Goal: Transaction & Acquisition: Book appointment/travel/reservation

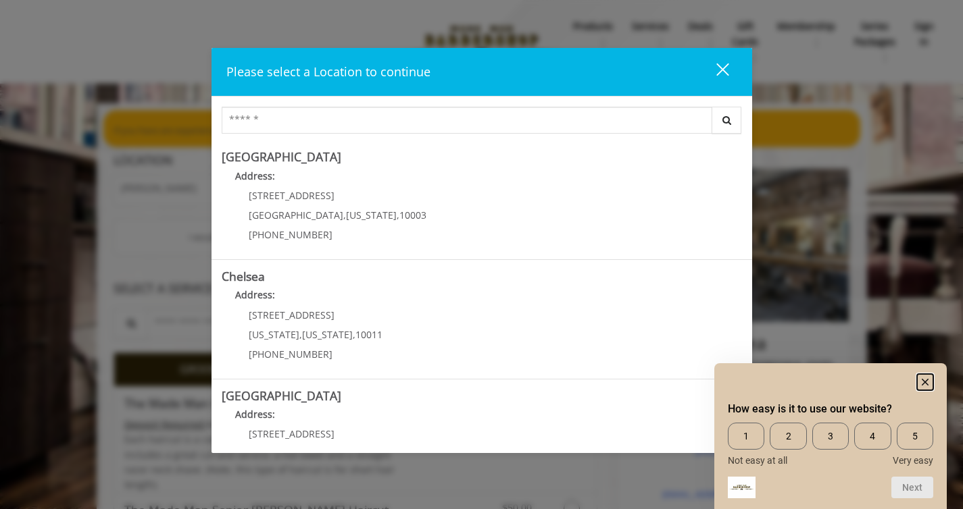
click at [929, 384] on rect "Hide survey" at bounding box center [925, 382] width 16 height 16
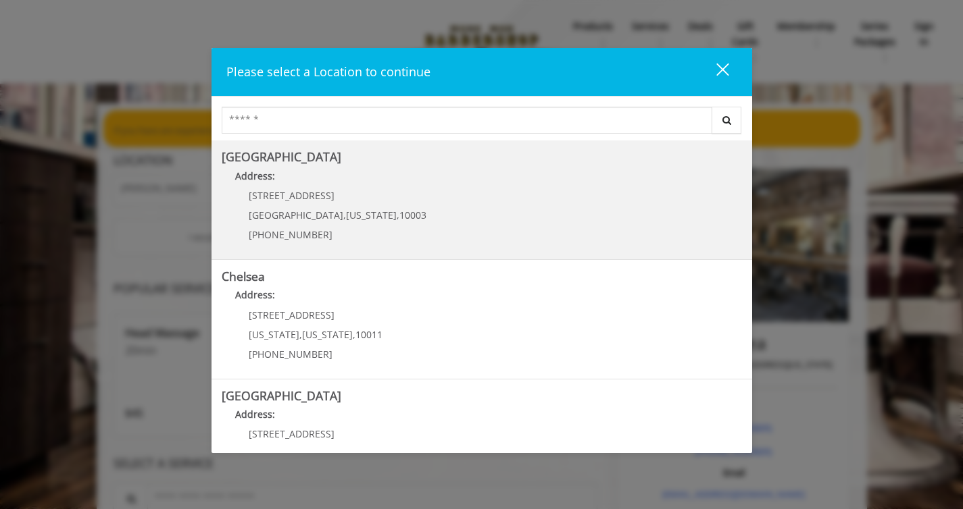
scroll to position [233, 0]
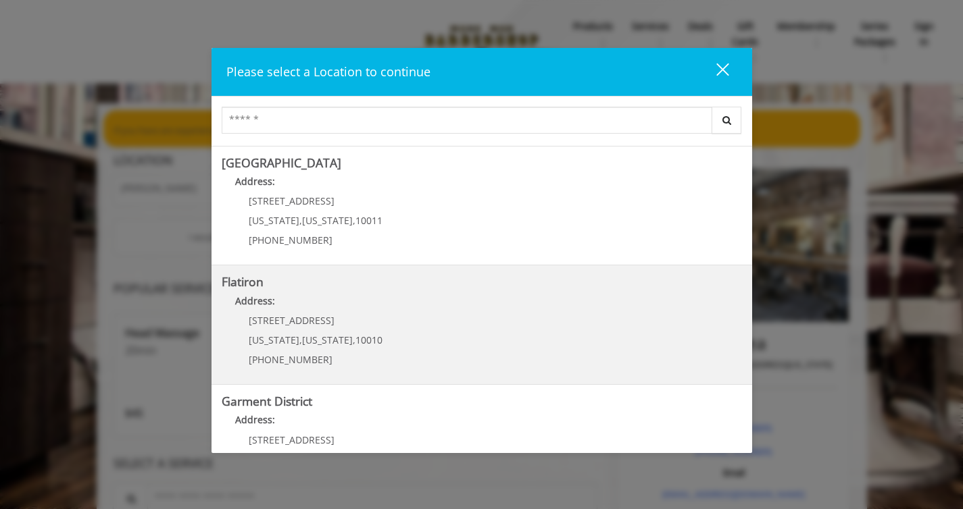
click at [384, 290] on "Flatiron Address: 10 E 23rd St New York , New York , 10010 (917) 475-1765" at bounding box center [482, 325] width 520 height 99
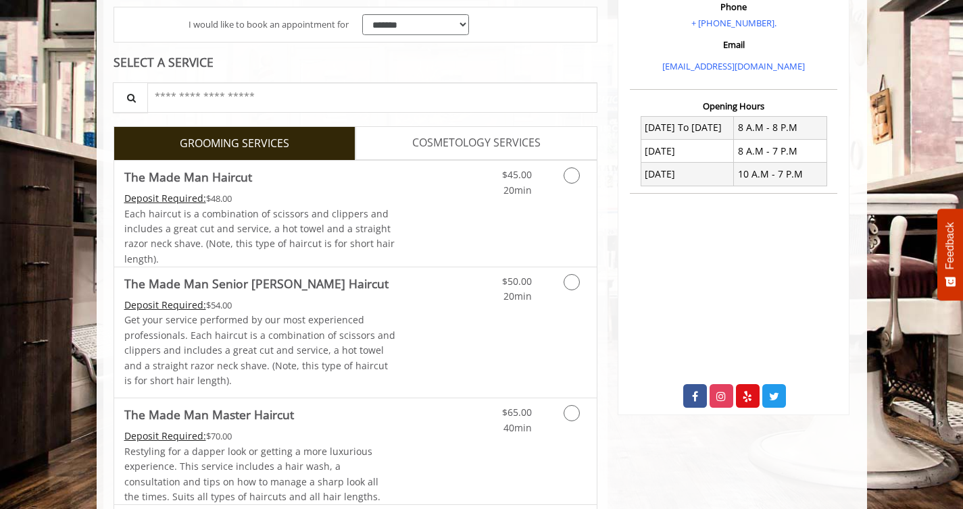
scroll to position [261, 0]
click at [419, 180] on link "Discounted Price" at bounding box center [435, 213] width 80 height 106
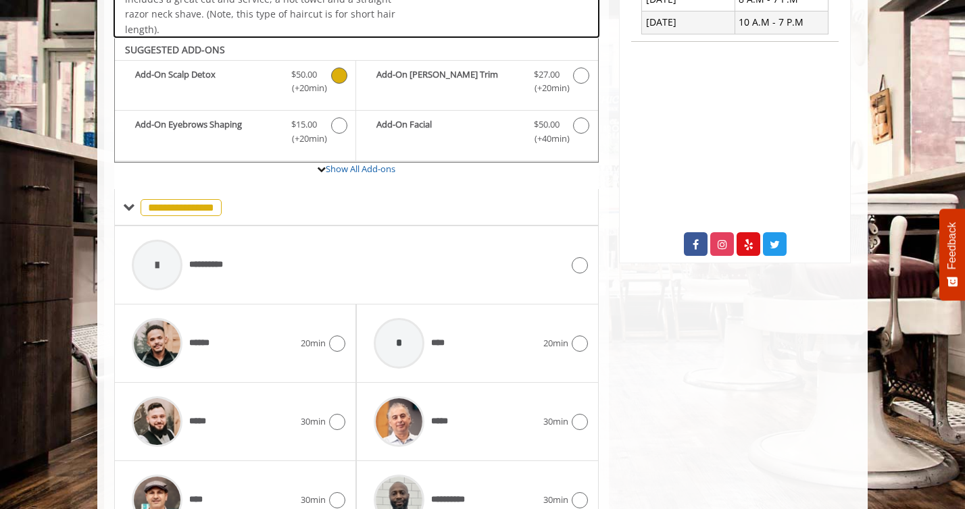
scroll to position [450, 0]
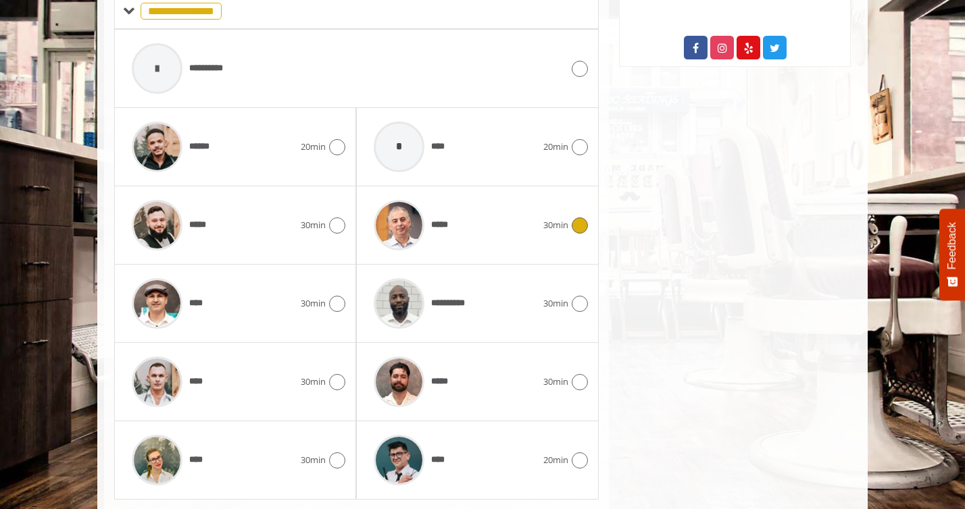
click at [480, 208] on div "*****" at bounding box center [455, 225] width 176 height 64
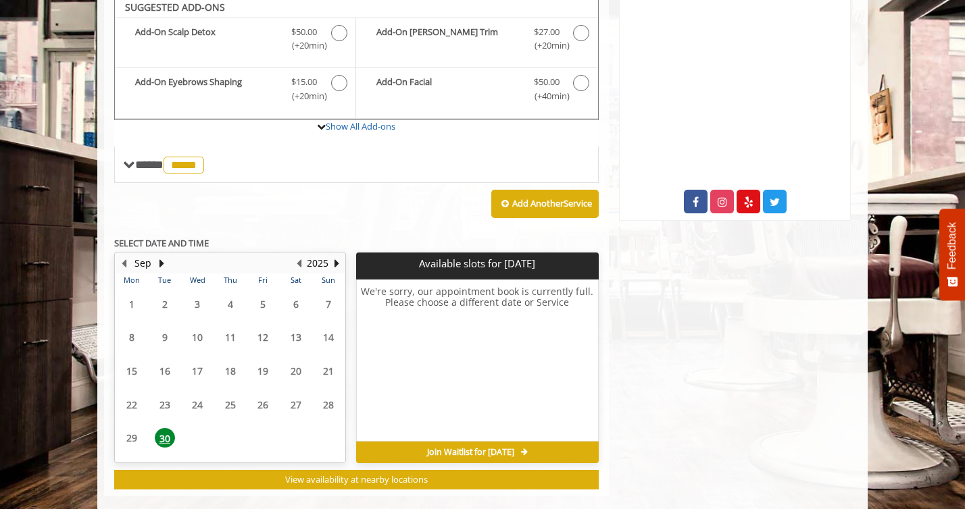
scroll to position [451, 0]
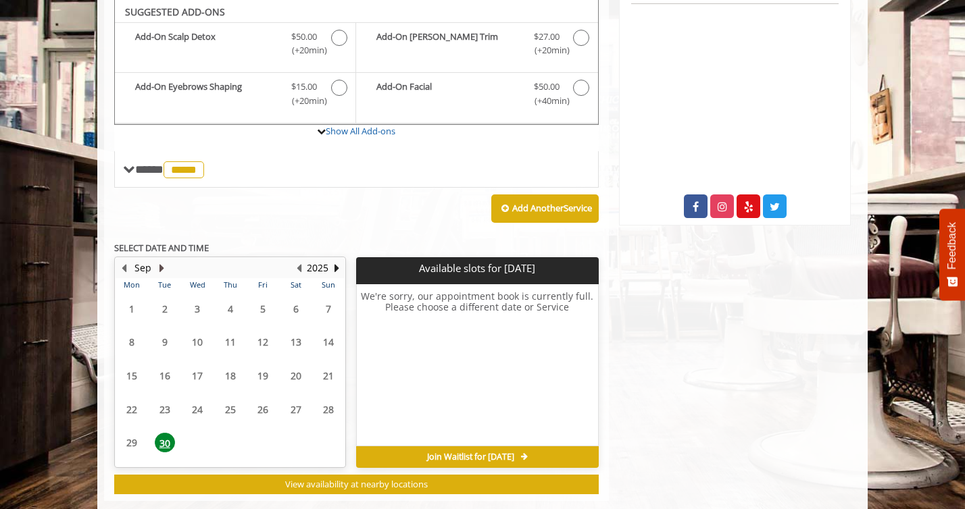
click at [161, 268] on button "Next Month" at bounding box center [161, 268] width 11 height 15
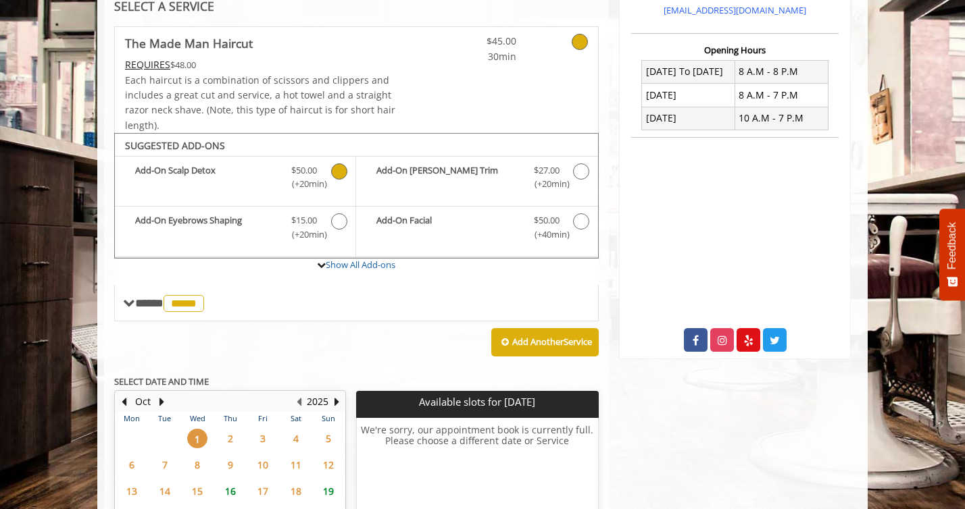
scroll to position [476, 0]
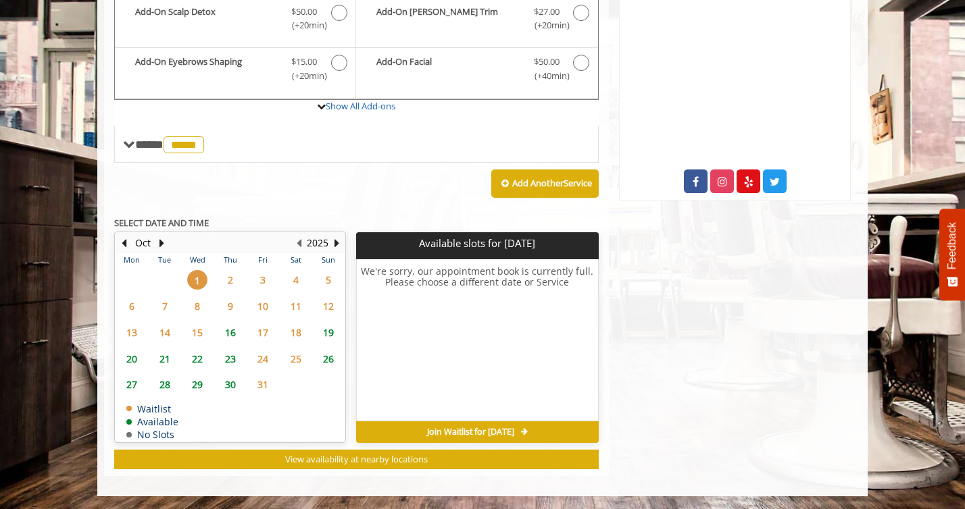
click at [170, 309] on span "7" at bounding box center [165, 307] width 20 height 20
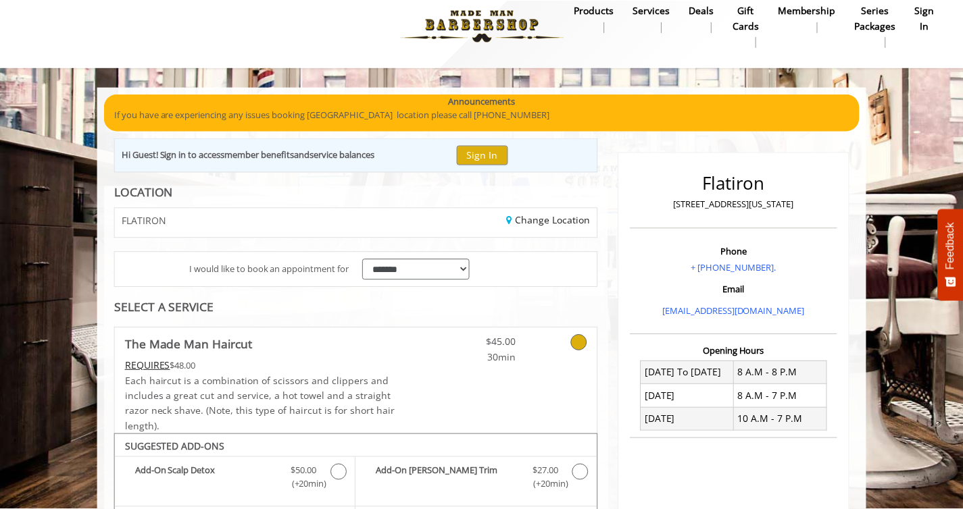
scroll to position [0, 0]
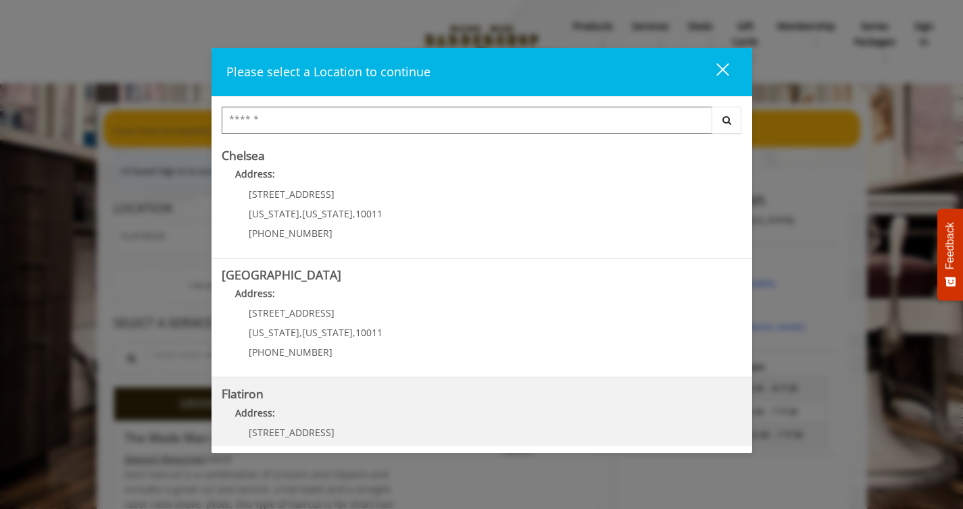
scroll to position [237, 0]
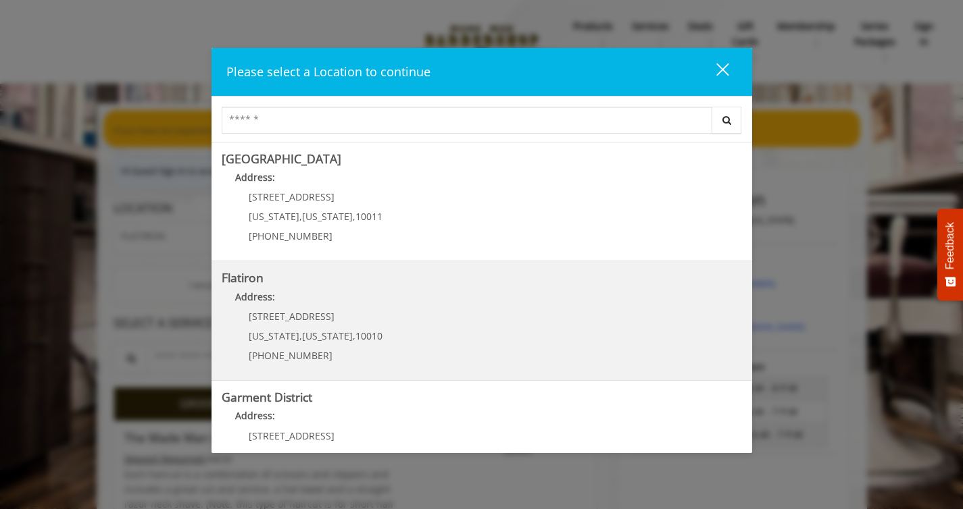
click at [413, 303] on "Address:" at bounding box center [482, 301] width 520 height 22
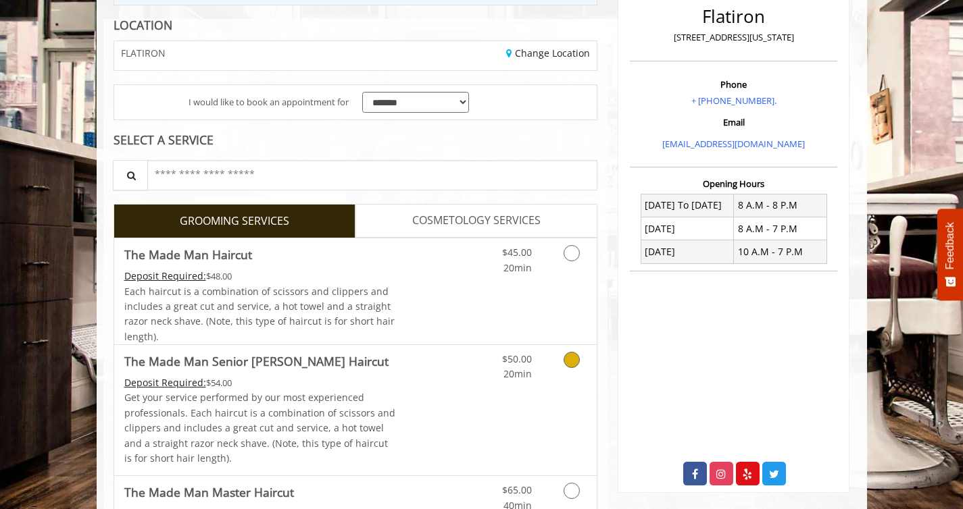
scroll to position [350, 0]
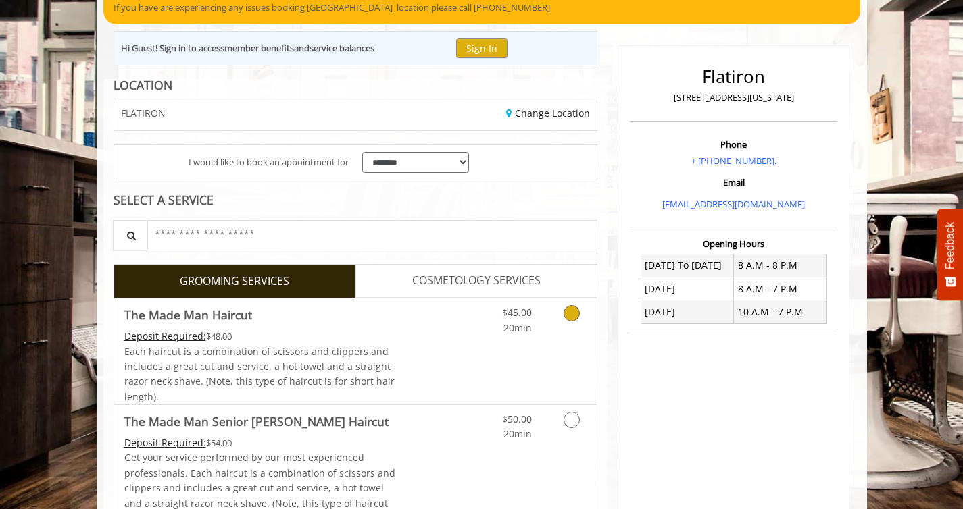
click at [410, 341] on link "Discounted Price" at bounding box center [435, 352] width 80 height 106
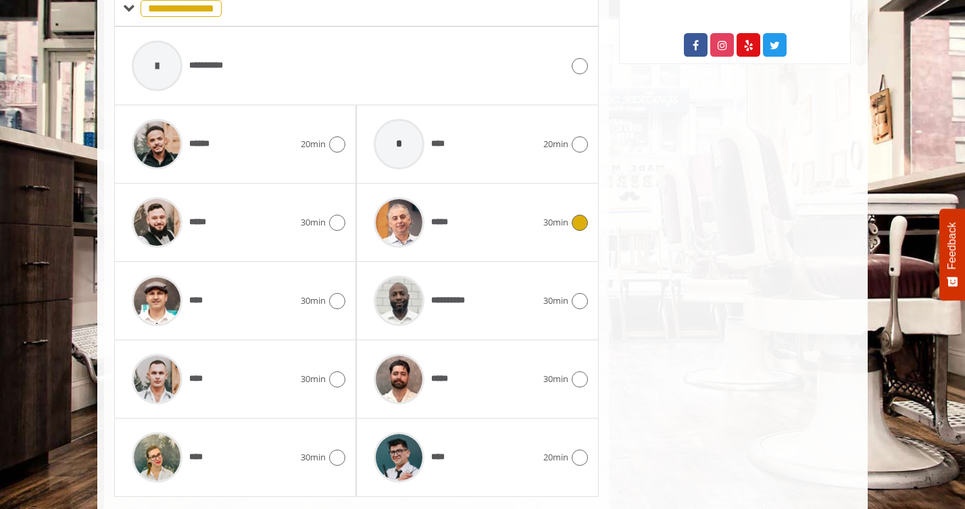
click at [488, 240] on div "*****" at bounding box center [455, 222] width 176 height 64
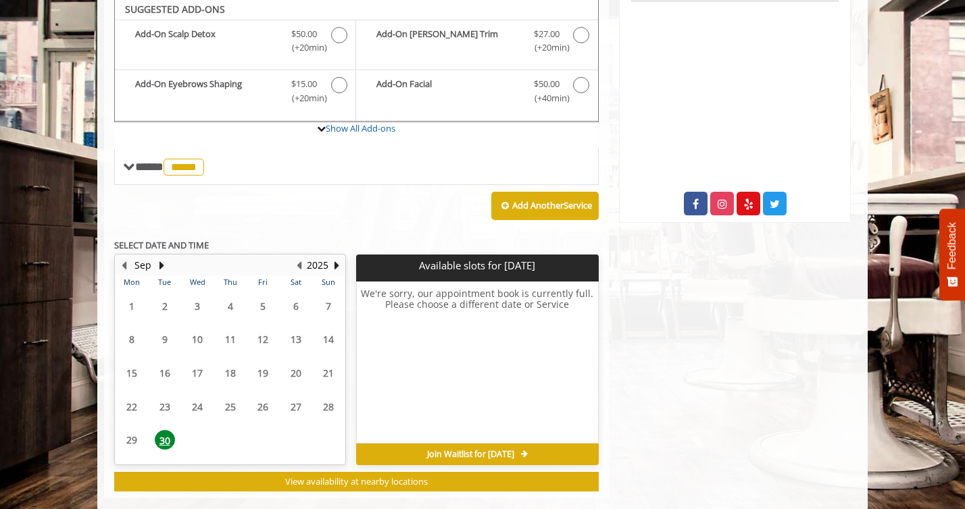
scroll to position [451, 0]
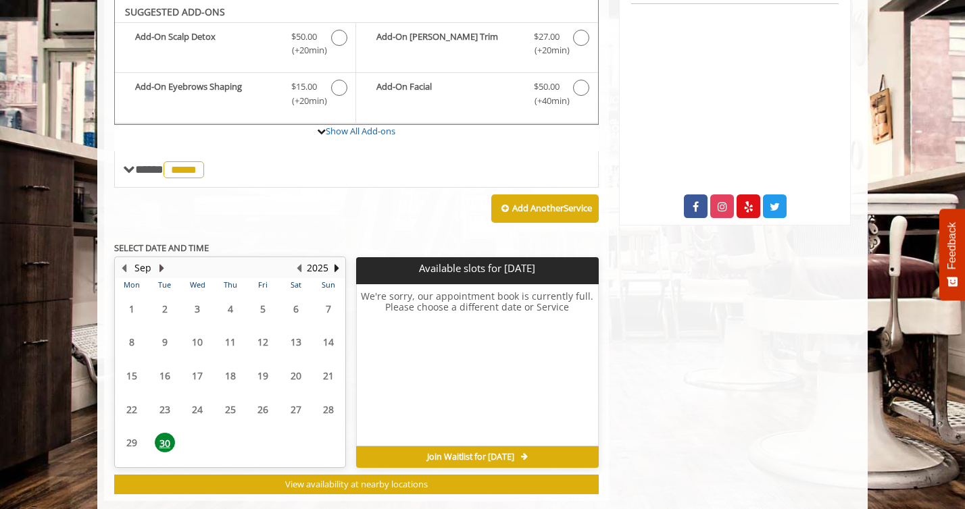
click at [159, 272] on button "Next Month" at bounding box center [161, 268] width 11 height 15
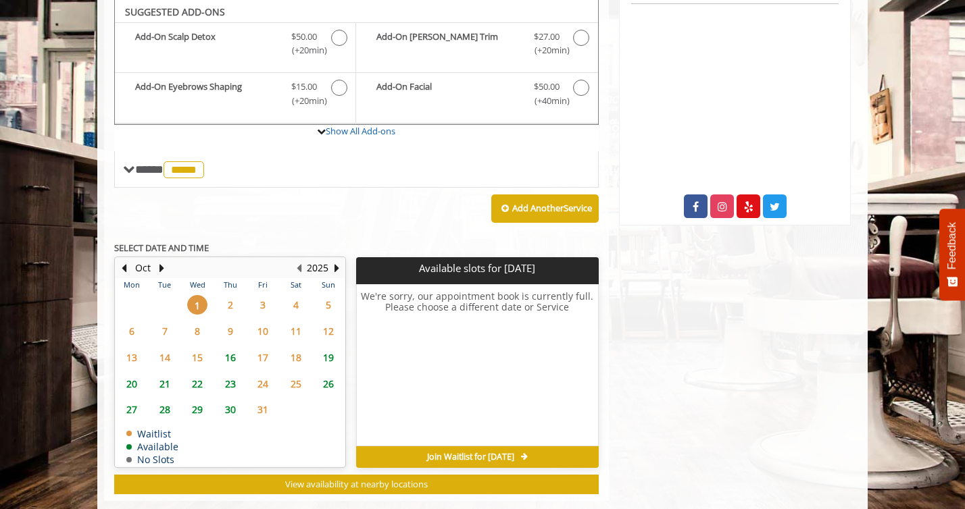
click at [222, 312] on span "2" at bounding box center [230, 305] width 20 height 20
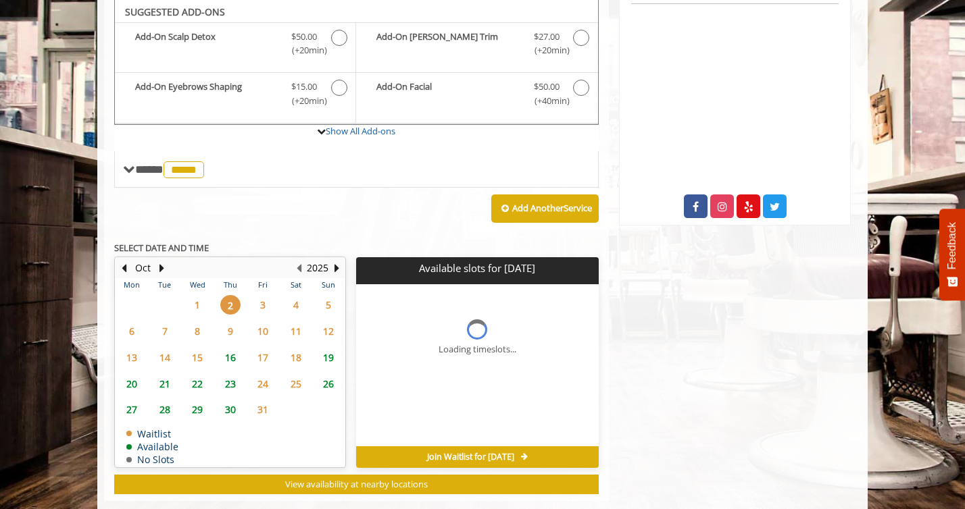
scroll to position [476, 0]
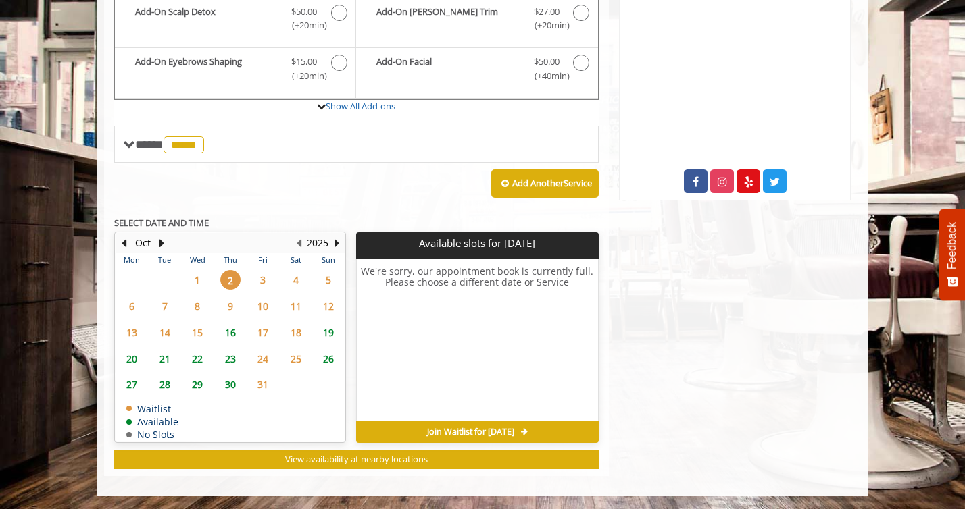
click at [261, 282] on span "3" at bounding box center [263, 280] width 20 height 20
click at [290, 283] on span "4" at bounding box center [296, 280] width 20 height 20
click at [203, 309] on span "8" at bounding box center [197, 307] width 20 height 20
click at [197, 332] on span "15" at bounding box center [197, 333] width 20 height 20
click at [220, 334] on span "16" at bounding box center [230, 333] width 20 height 20
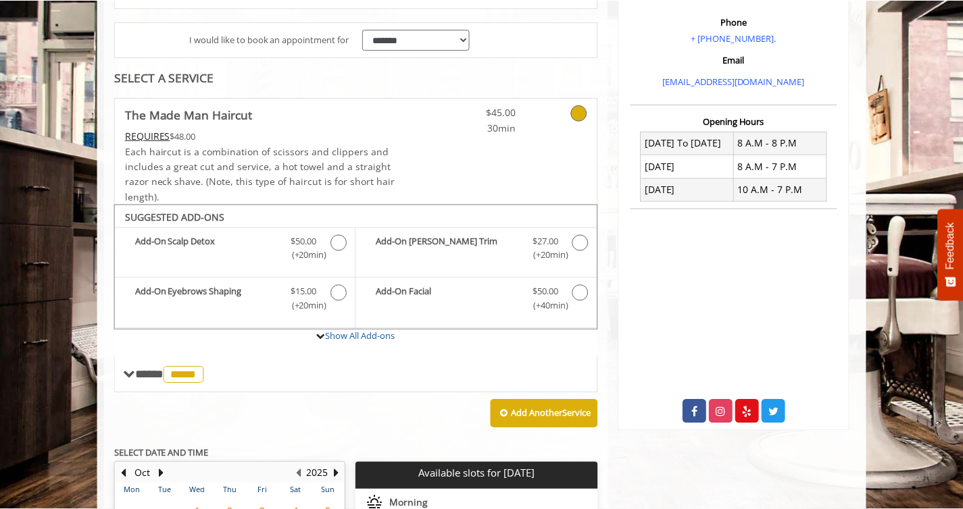
scroll to position [0, 0]
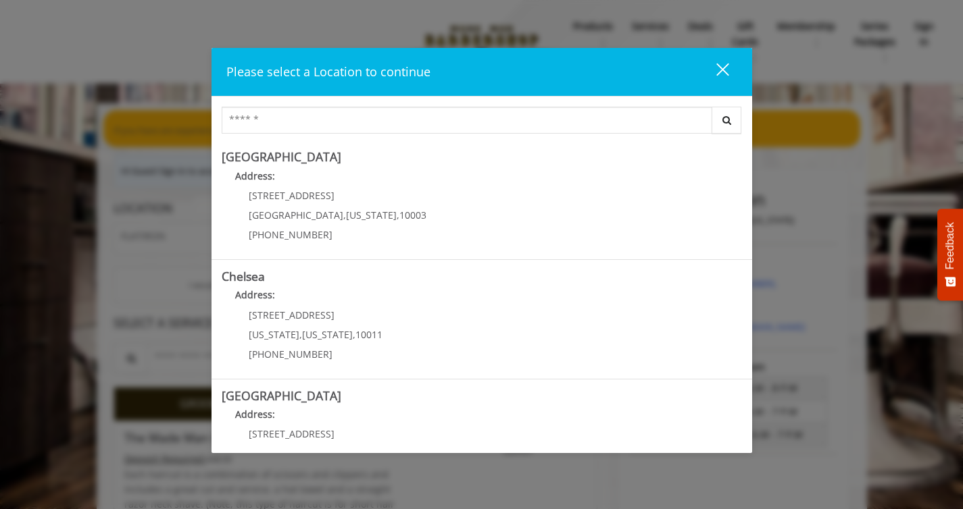
click at [719, 72] on div "close dialog" at bounding box center [721, 69] width 13 height 13
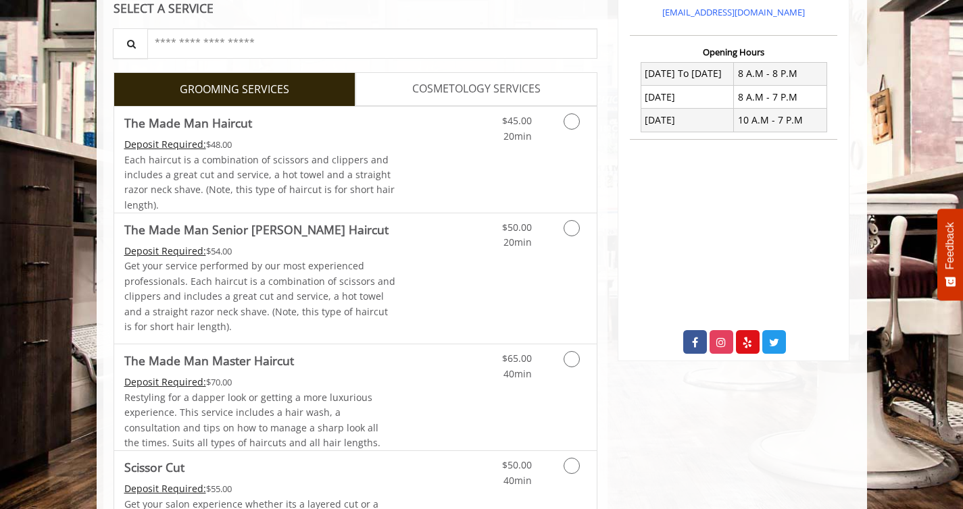
scroll to position [316, 0]
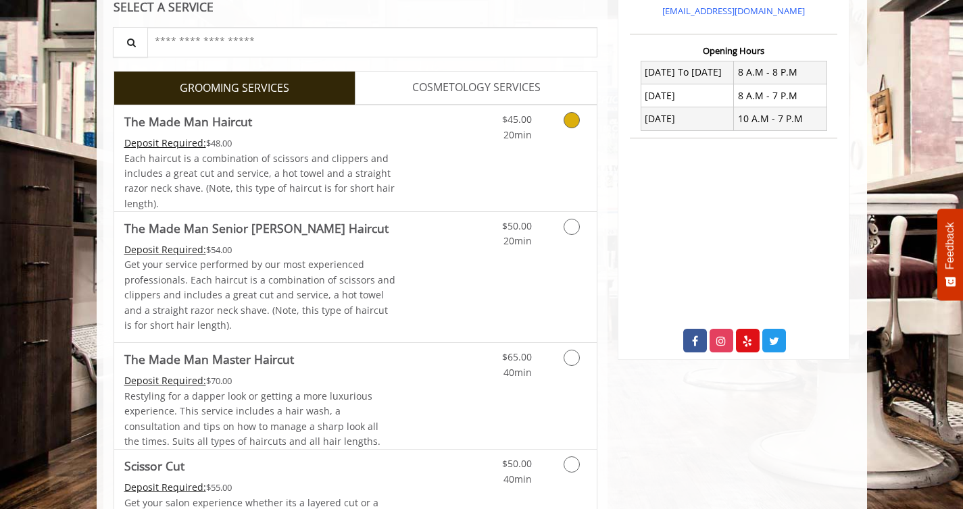
click at [376, 111] on link "The Made Man Haircut Deposit Required: $48.00 Each haircut is a combination of …" at bounding box center [260, 158] width 272 height 106
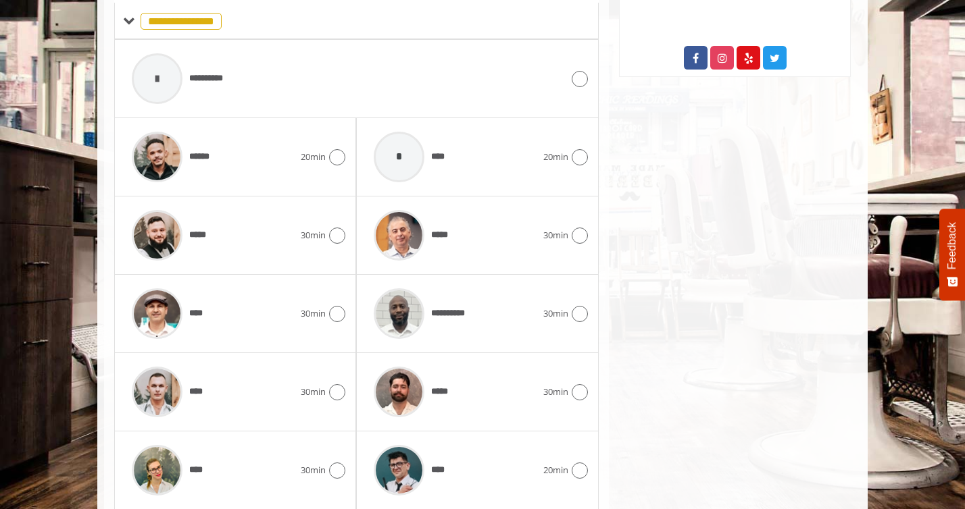
scroll to position [647, 0]
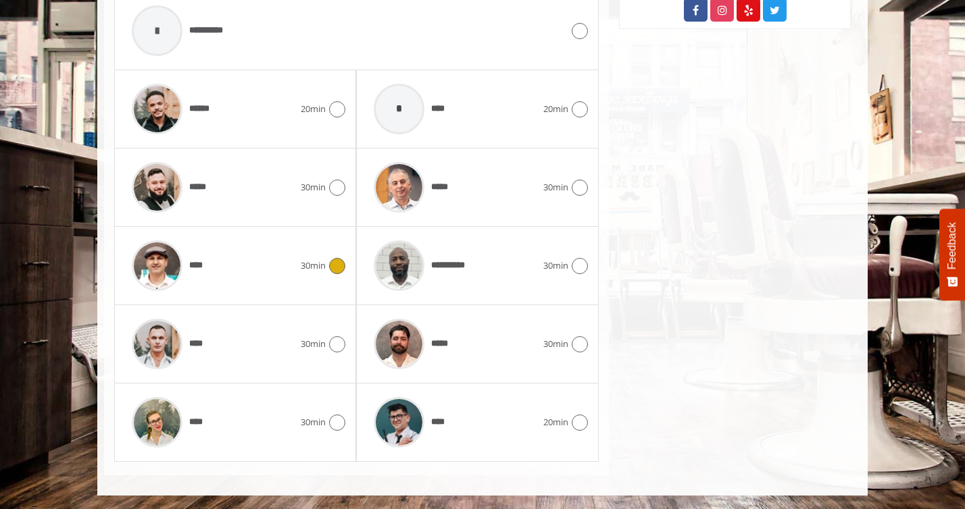
click at [241, 262] on div "****" at bounding box center [213, 266] width 176 height 64
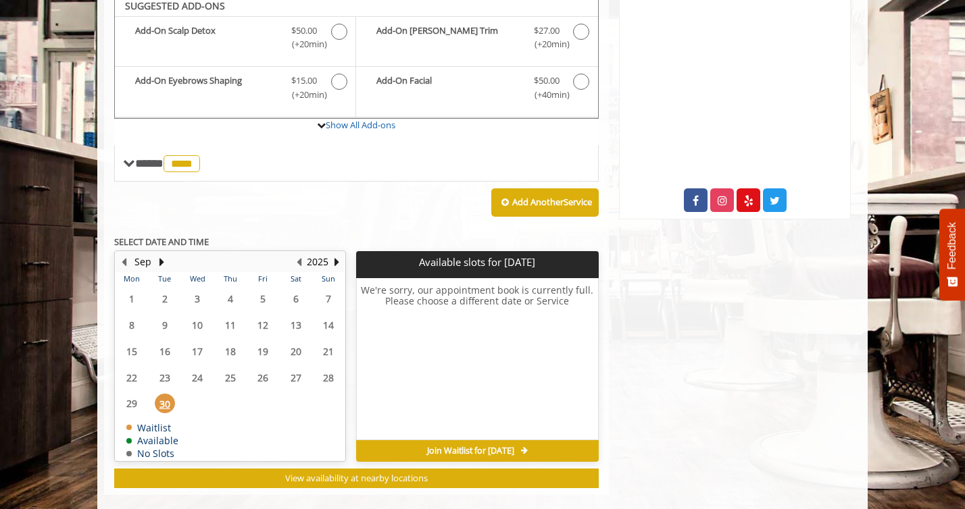
scroll to position [451, 0]
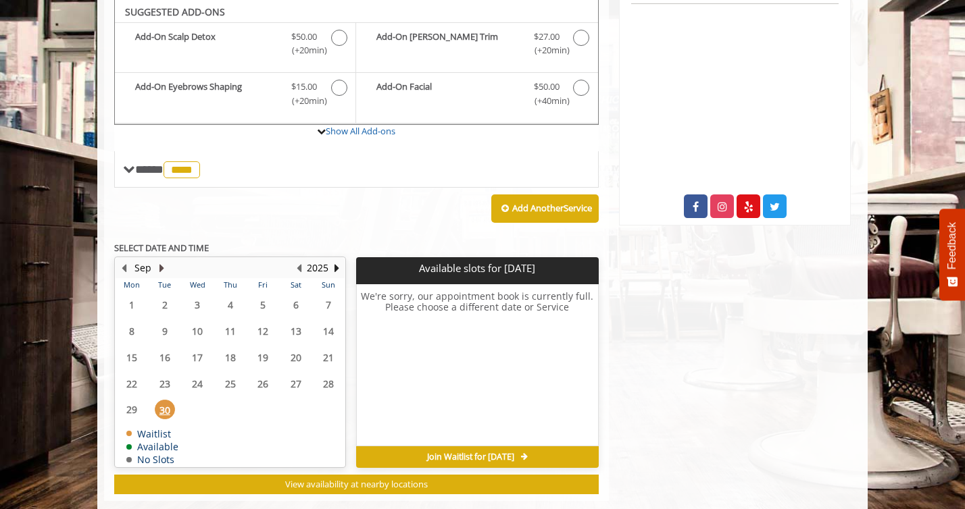
click at [159, 267] on button "Next Month" at bounding box center [161, 268] width 11 height 15
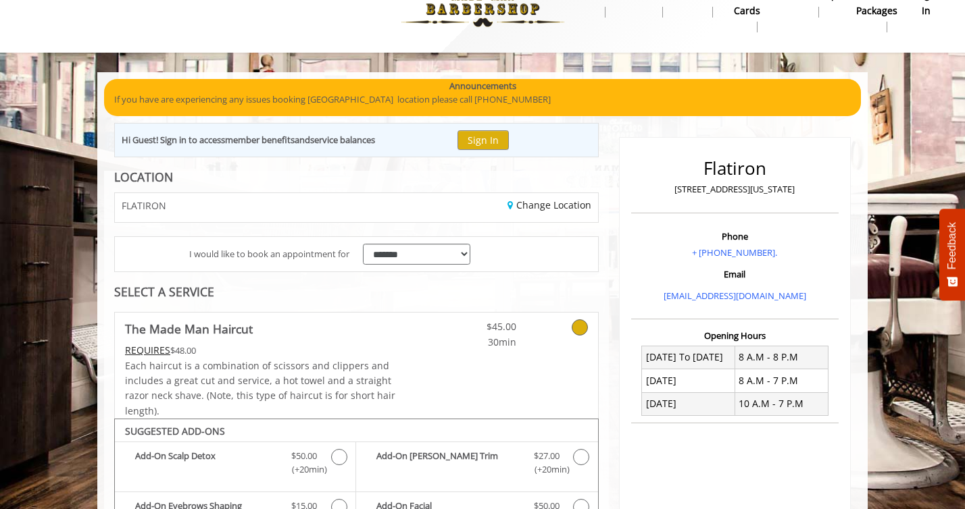
scroll to position [0, 0]
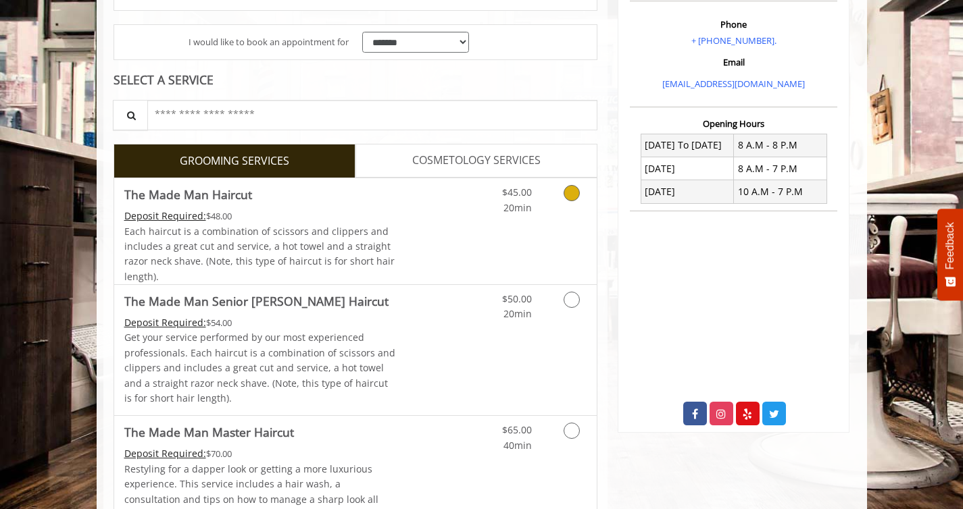
click at [386, 226] on div "Each haircut is a combination of scissors and clippers and includes a great cut…" at bounding box center [260, 254] width 272 height 61
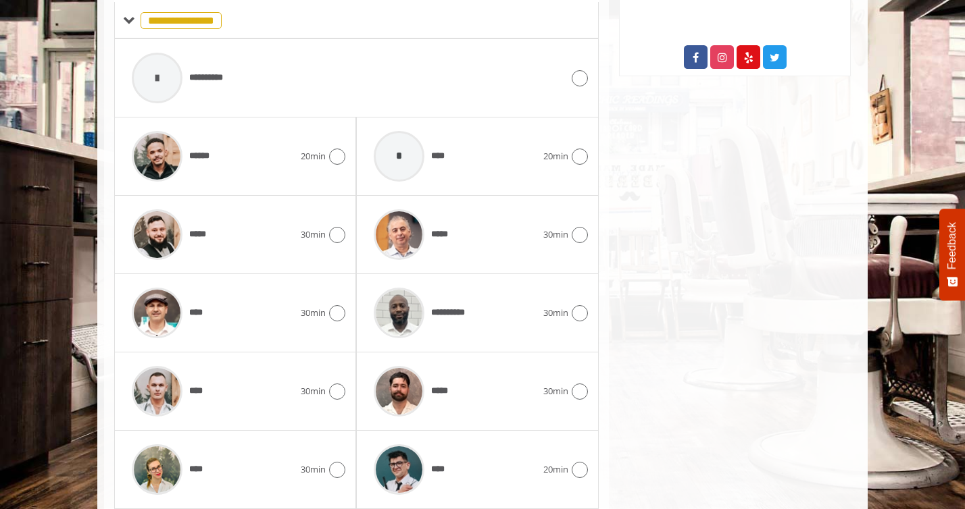
scroll to position [647, 0]
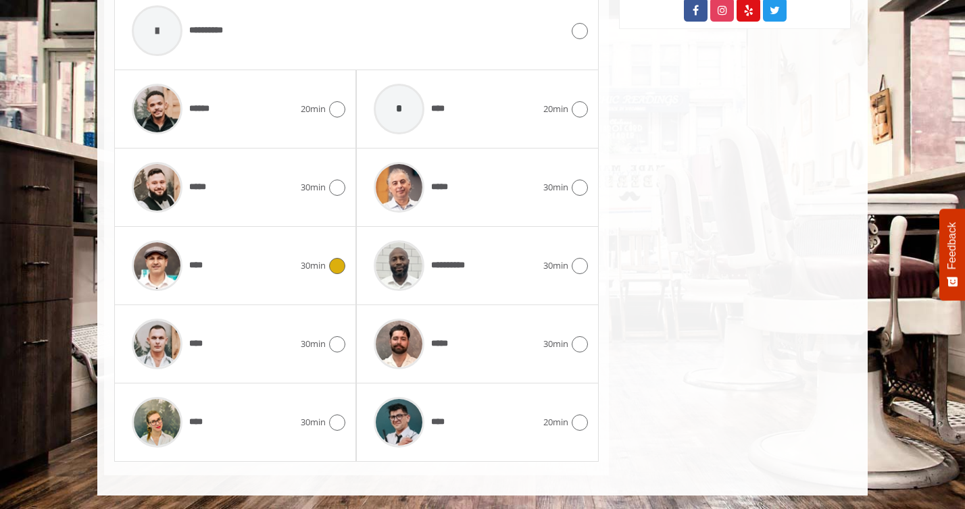
click at [250, 260] on div "****" at bounding box center [213, 266] width 176 height 64
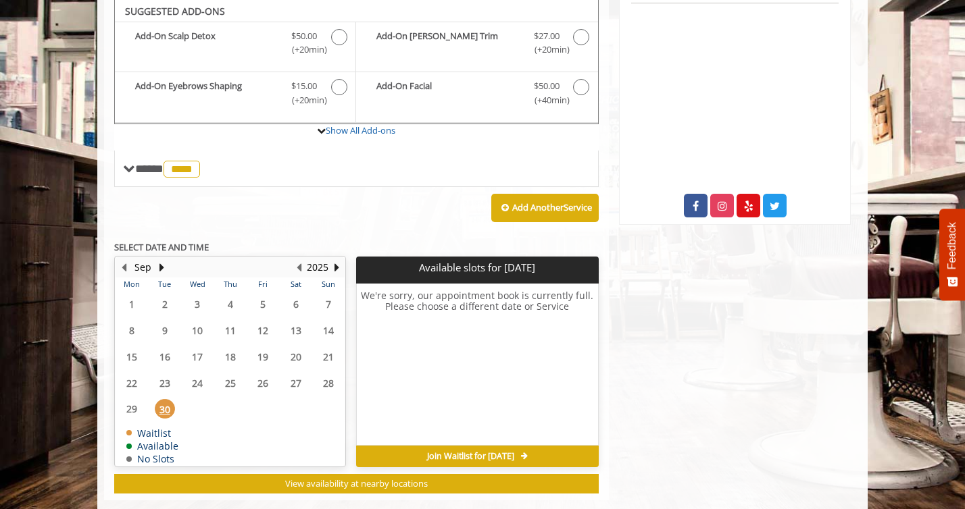
scroll to position [451, 0]
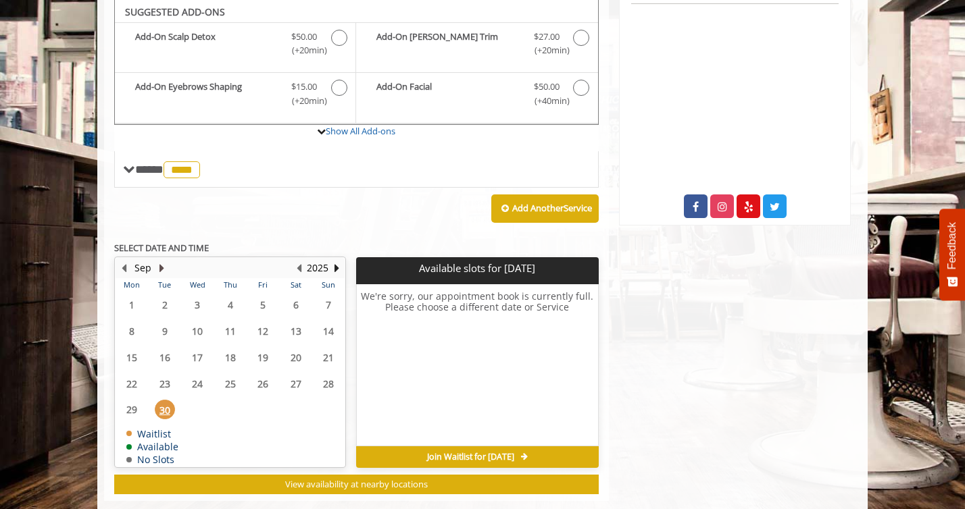
click at [163, 265] on button "Next Month" at bounding box center [161, 268] width 11 height 15
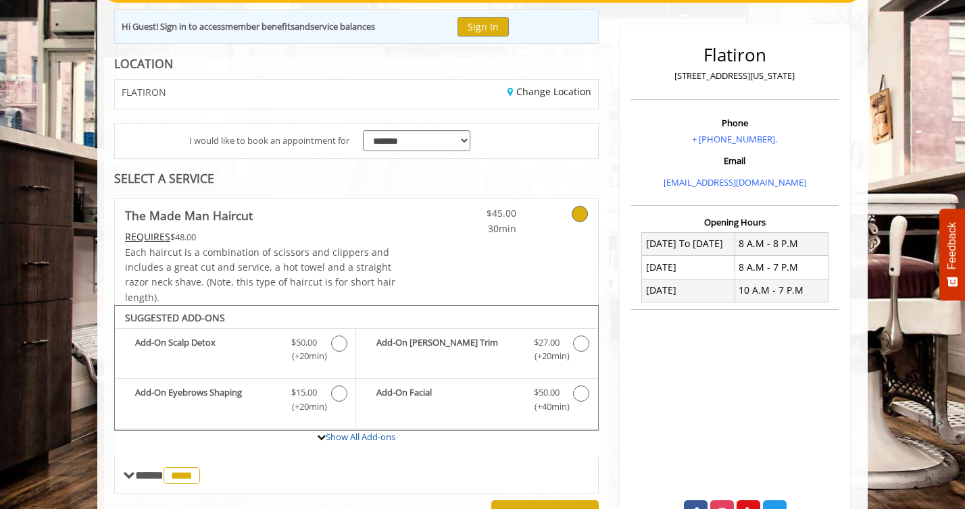
scroll to position [367, 0]
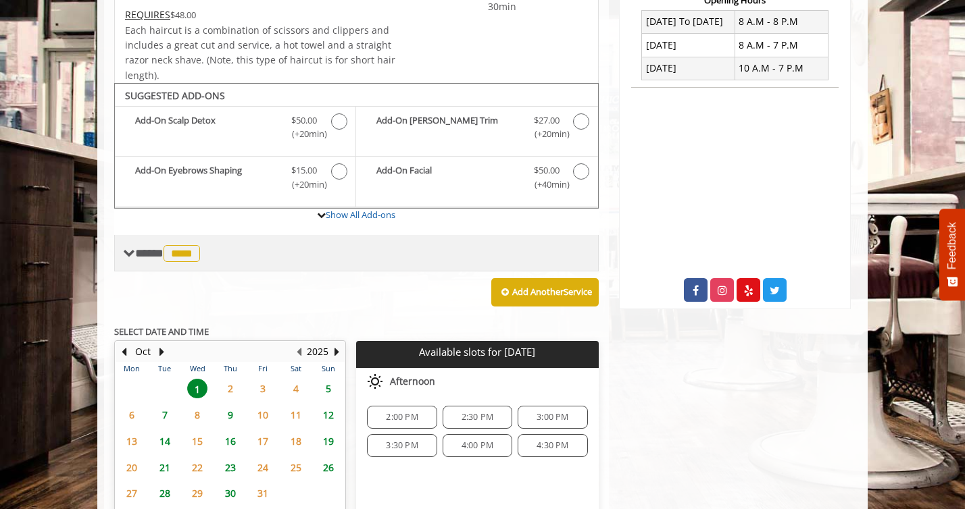
click at [171, 256] on span "****" at bounding box center [181, 253] width 36 height 17
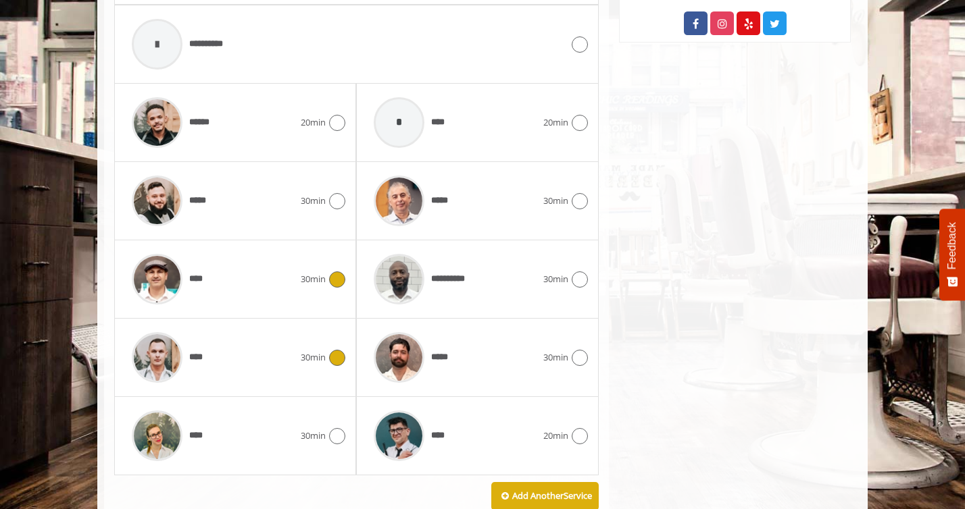
scroll to position [605, 0]
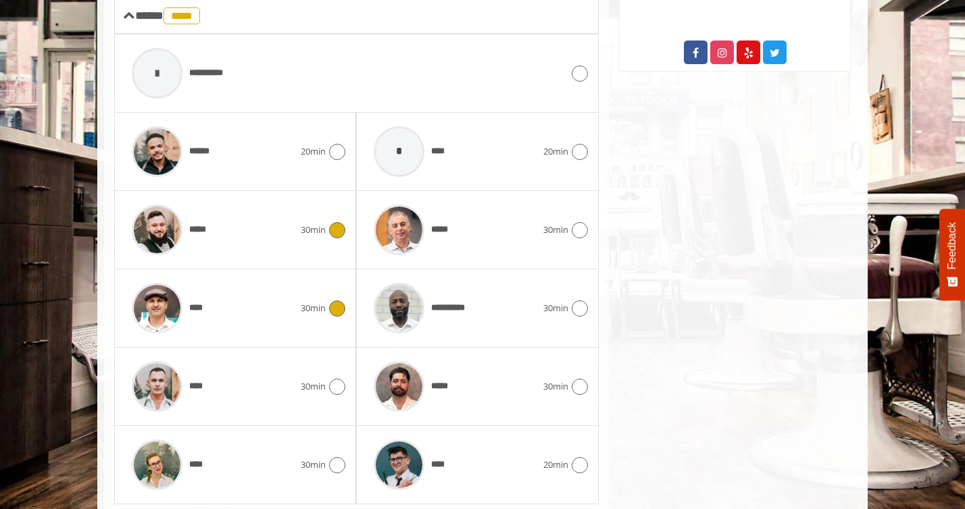
click at [248, 228] on div "*****" at bounding box center [213, 230] width 176 height 64
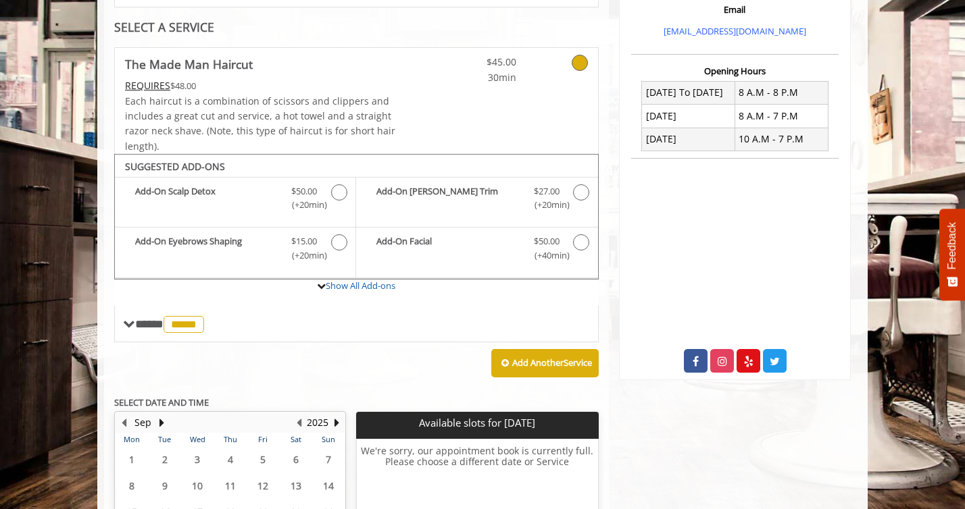
scroll to position [442, 0]
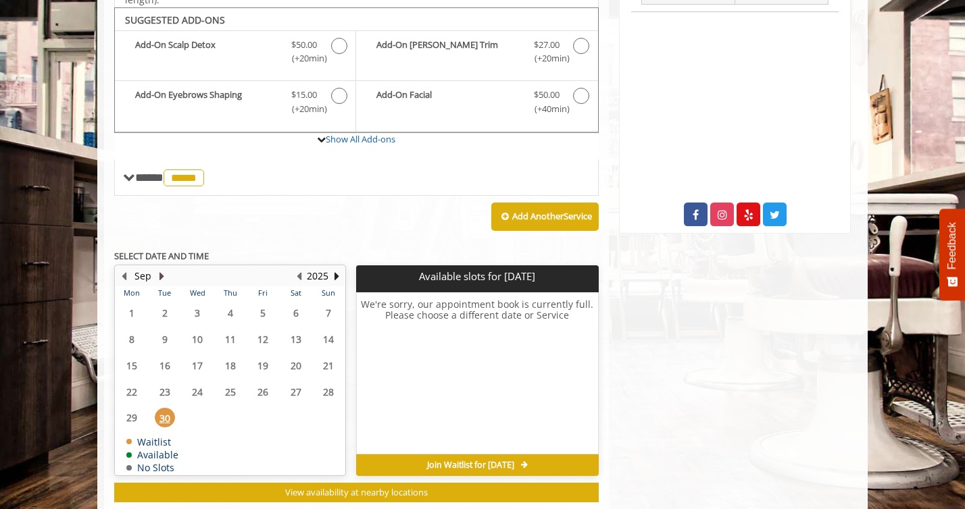
click at [163, 276] on button "Next Month" at bounding box center [161, 276] width 11 height 15
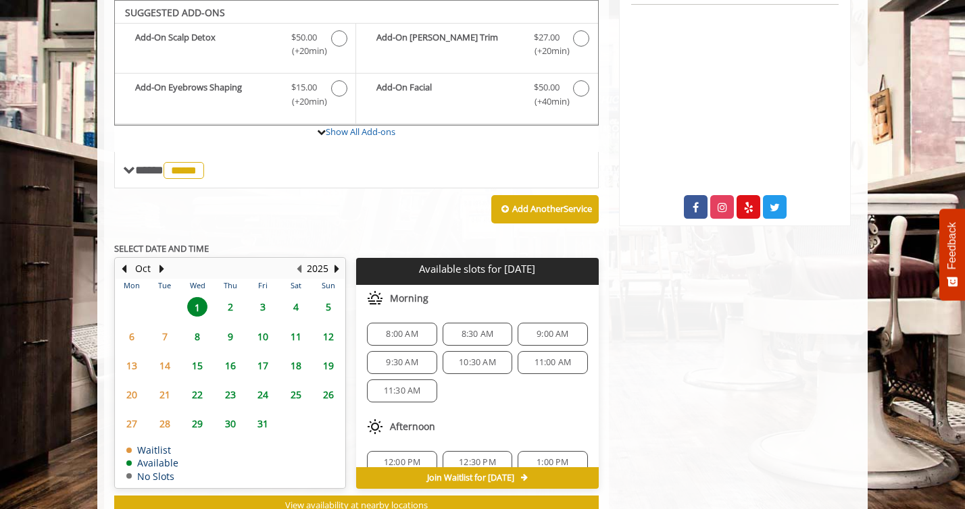
scroll to position [451, 0]
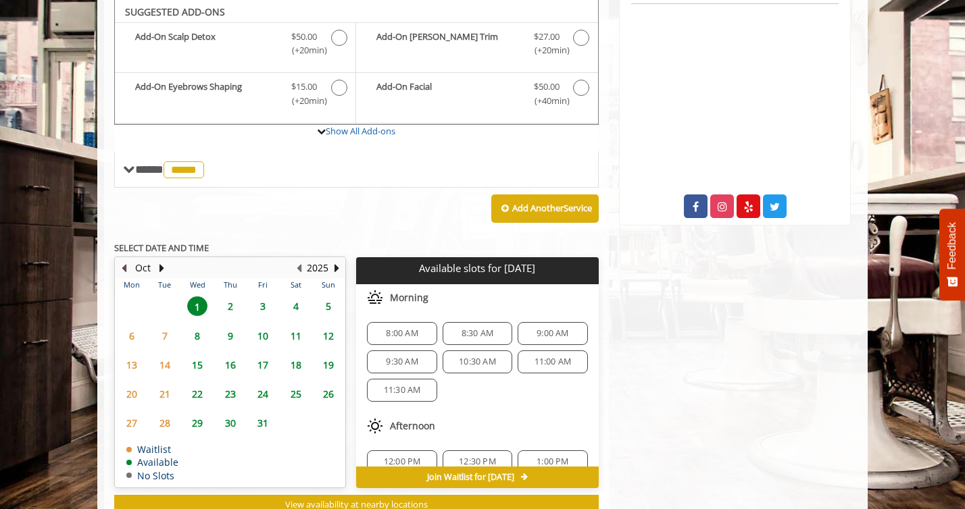
click at [126, 270] on button "Previous Month" at bounding box center [123, 268] width 11 height 15
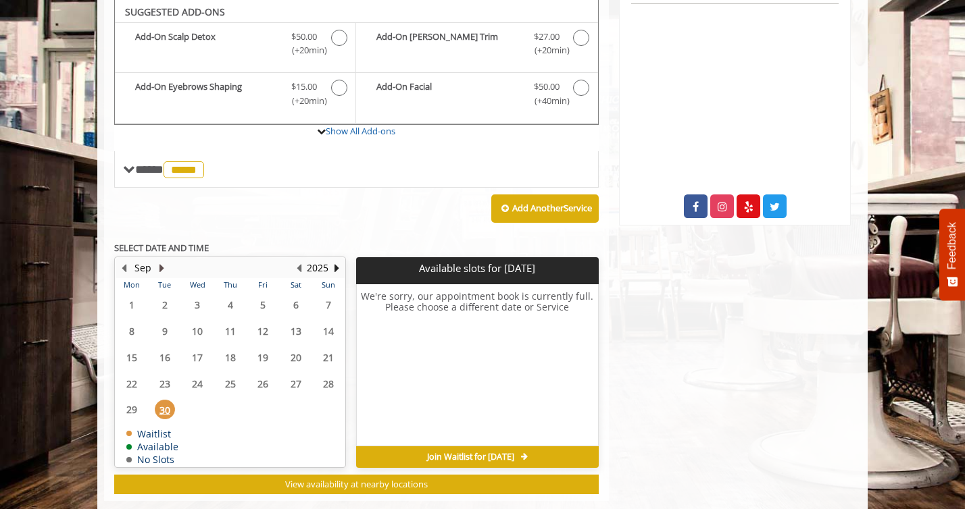
click at [159, 267] on button "Next Month" at bounding box center [161, 268] width 11 height 15
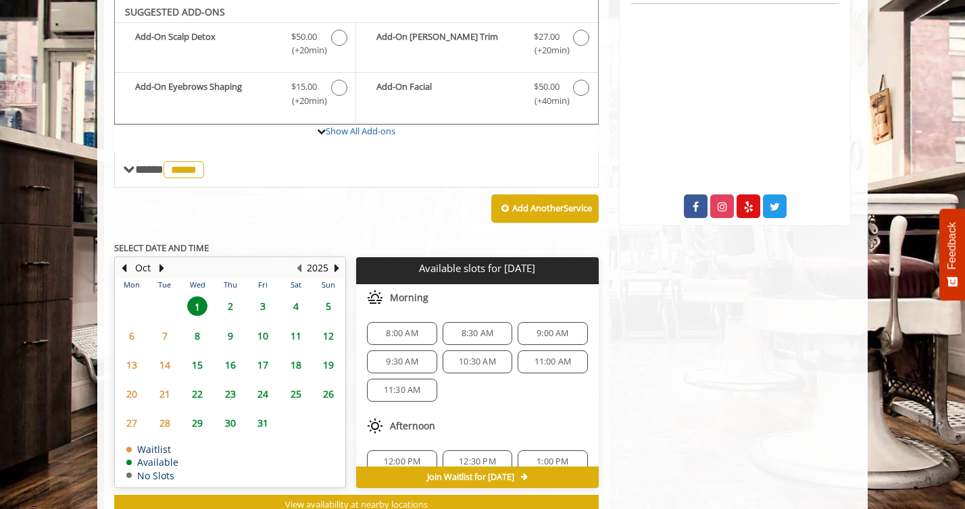
scroll to position [496, 0]
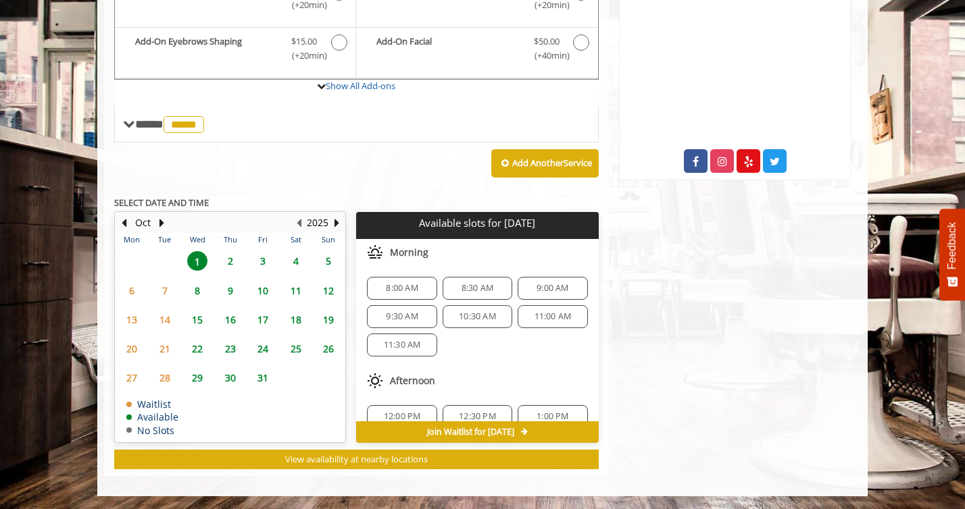
click at [196, 292] on span "8" at bounding box center [197, 291] width 20 height 20
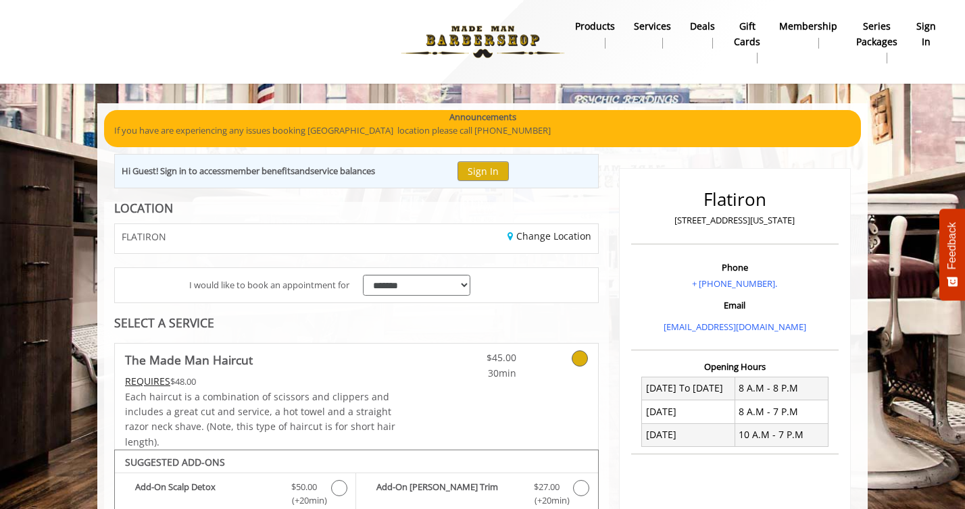
scroll to position [267, 0]
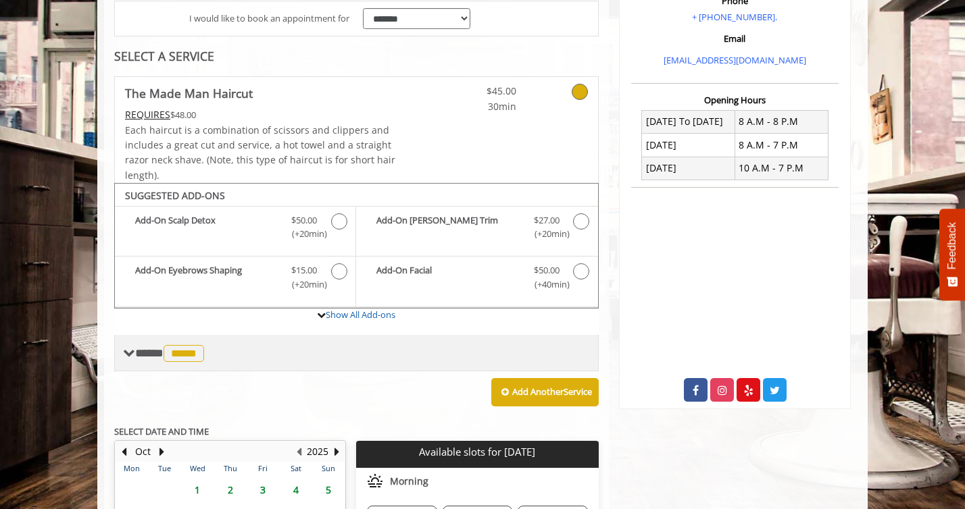
click at [220, 349] on div "**** ***** ********" at bounding box center [356, 353] width 484 height 36
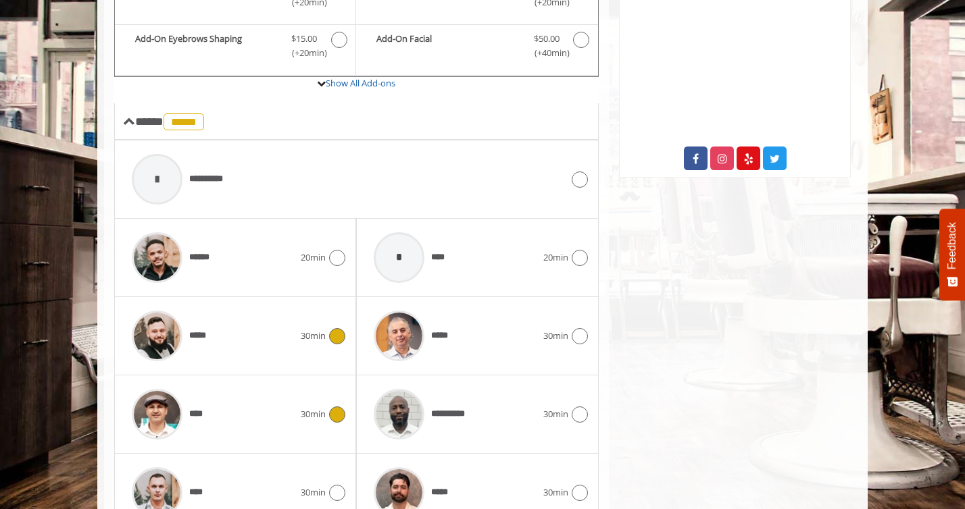
click at [269, 422] on div "****" at bounding box center [213, 414] width 176 height 64
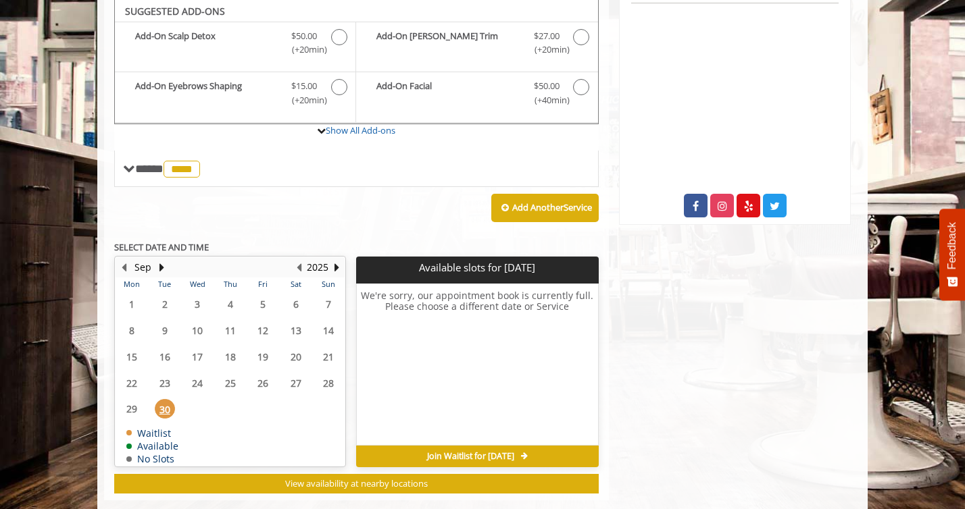
scroll to position [451, 0]
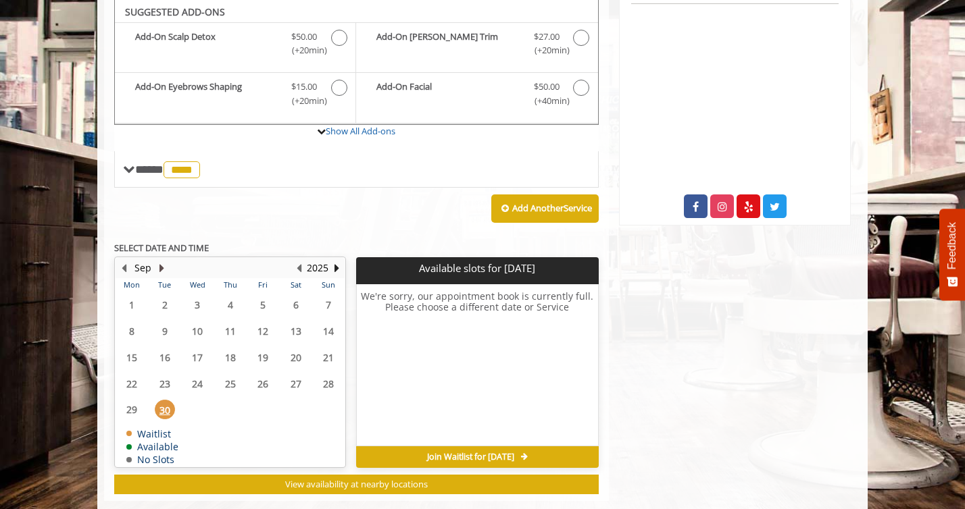
click at [161, 269] on button "Next Month" at bounding box center [161, 268] width 11 height 15
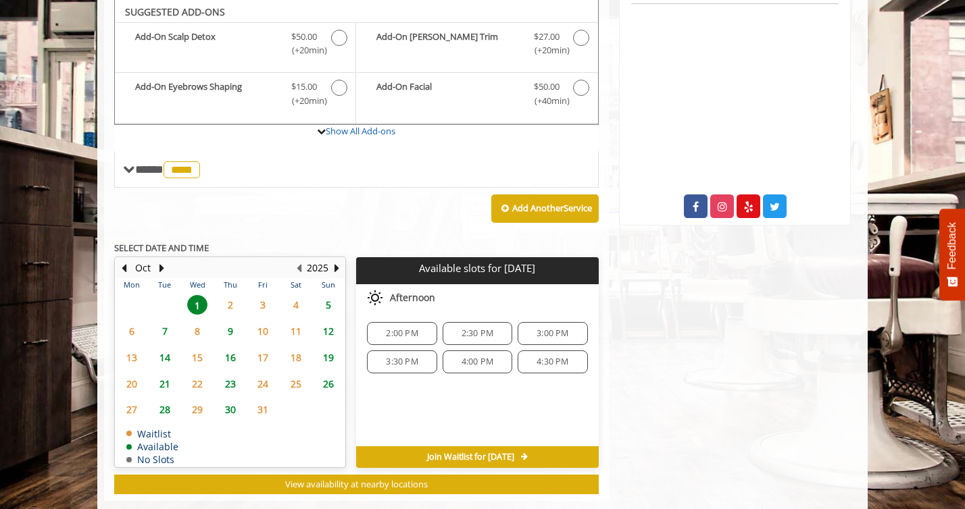
click at [165, 334] on span "7" at bounding box center [165, 332] width 20 height 20
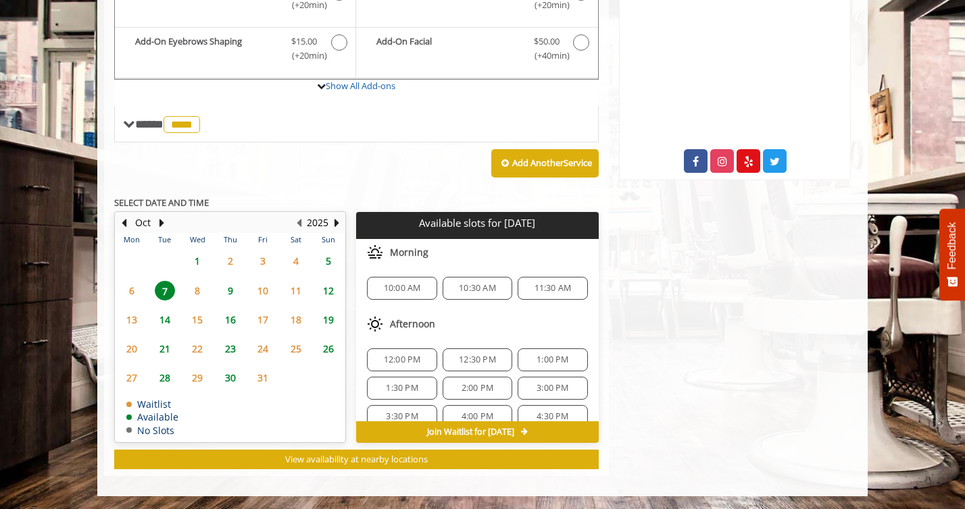
scroll to position [89, 0]
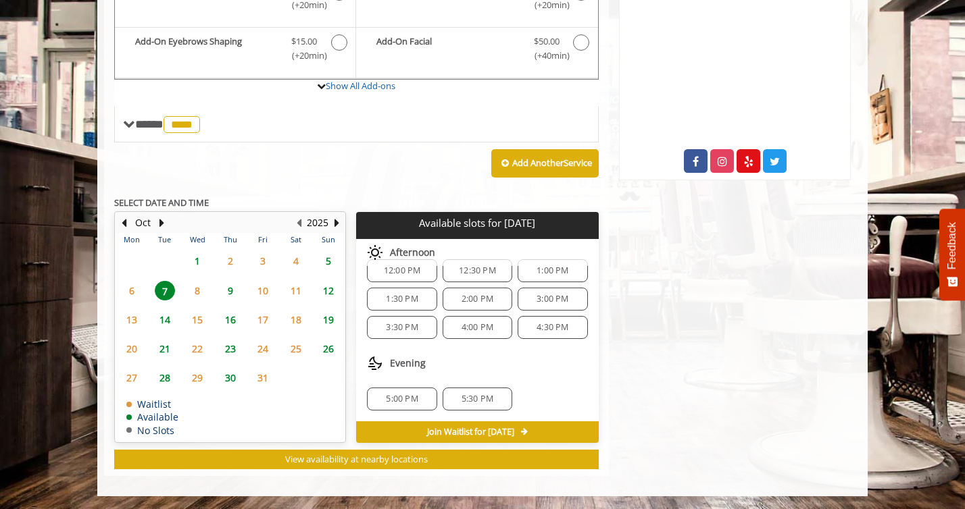
click at [409, 401] on span "5:00 PM" at bounding box center [402, 399] width 32 height 11
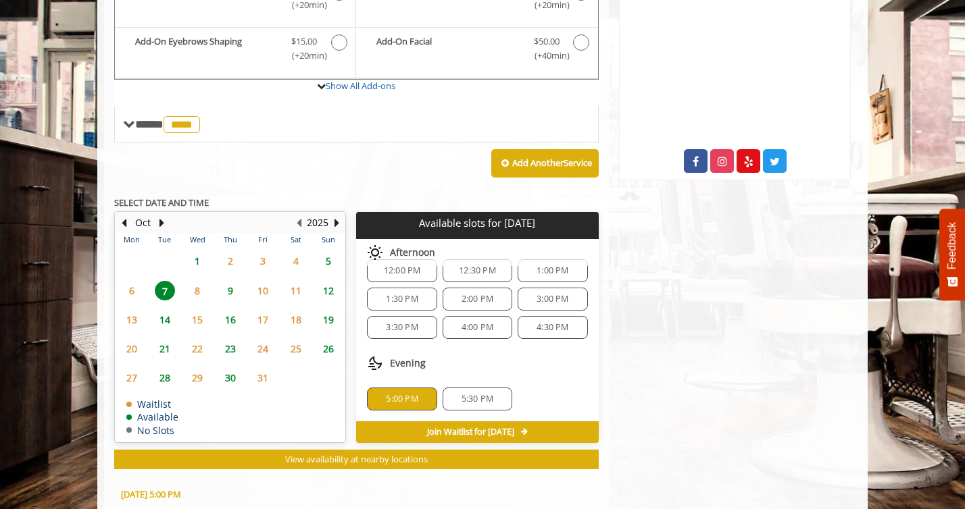
scroll to position [740, 0]
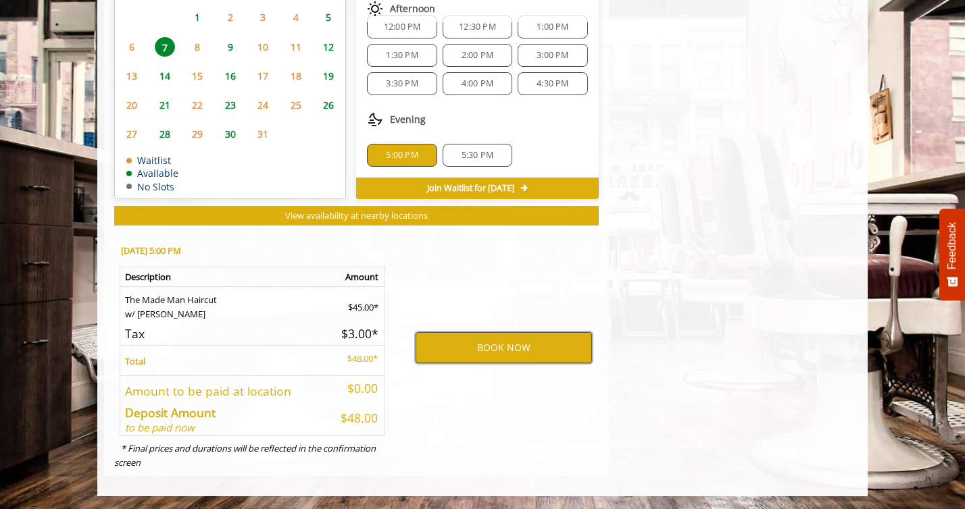
click at [509, 345] on button "BOOK NOW" at bounding box center [503, 347] width 176 height 31
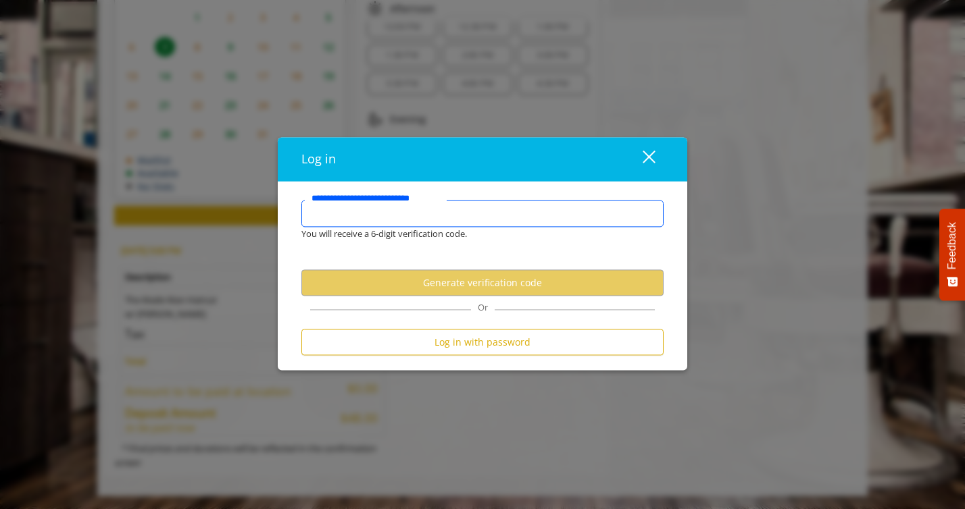
click at [399, 221] on input "**********" at bounding box center [482, 214] width 362 height 27
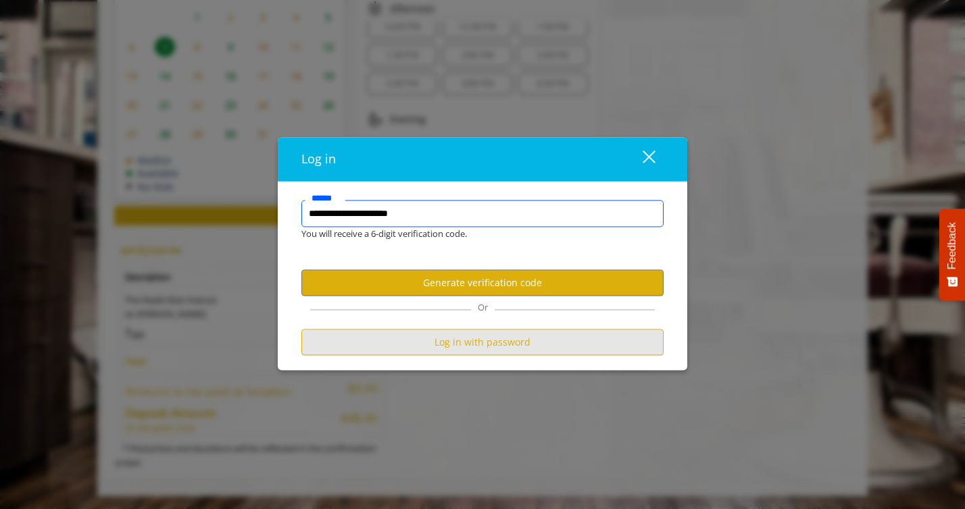
type input "**********"
click at [499, 334] on button "Log in with password" at bounding box center [482, 343] width 362 height 26
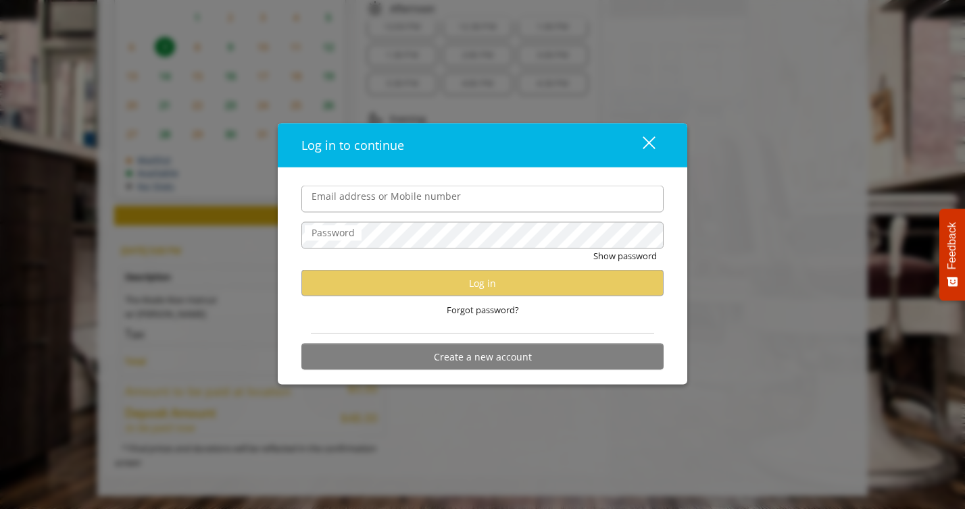
type input "**********"
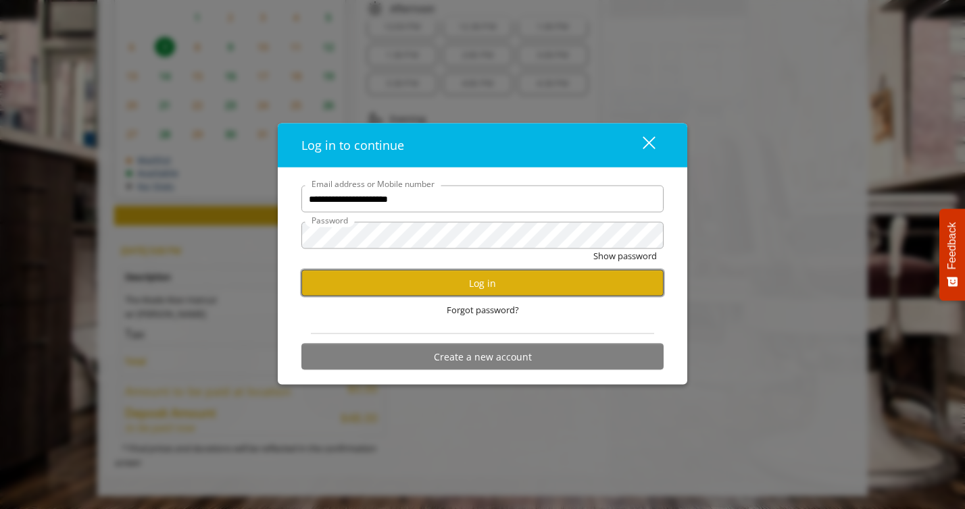
click at [567, 276] on button "Log in" at bounding box center [482, 283] width 362 height 26
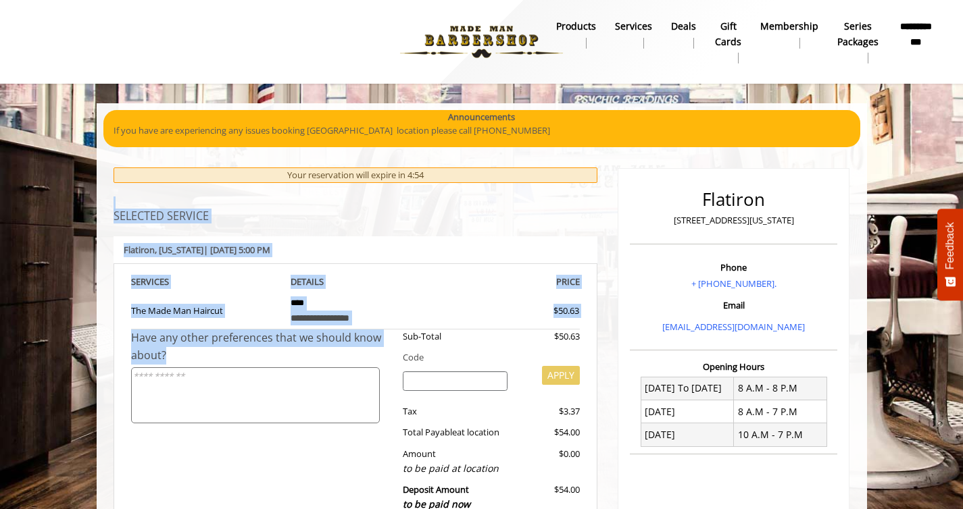
drag, startPoint x: 115, startPoint y: 189, endPoint x: 125, endPoint y: 453, distance: 264.3
click at [125, 453] on div "**********" at bounding box center [355, 379] width 484 height 422
click at [125, 453] on div "**********" at bounding box center [355, 391] width 484 height 257
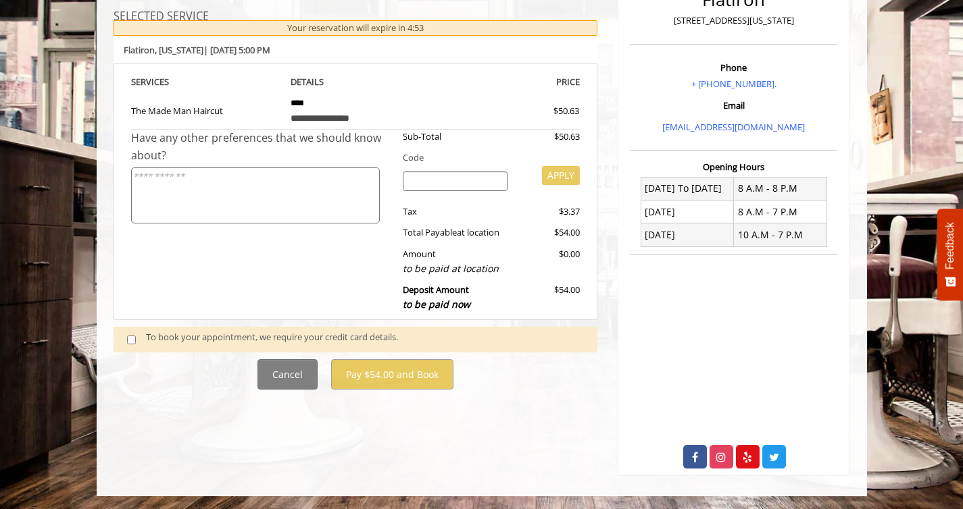
scroll to position [201, 0]
click at [183, 320] on div "**********" at bounding box center [355, 178] width 484 height 422
click at [185, 338] on div "To book your appointment, we require your credit card details." at bounding box center [365, 339] width 438 height 18
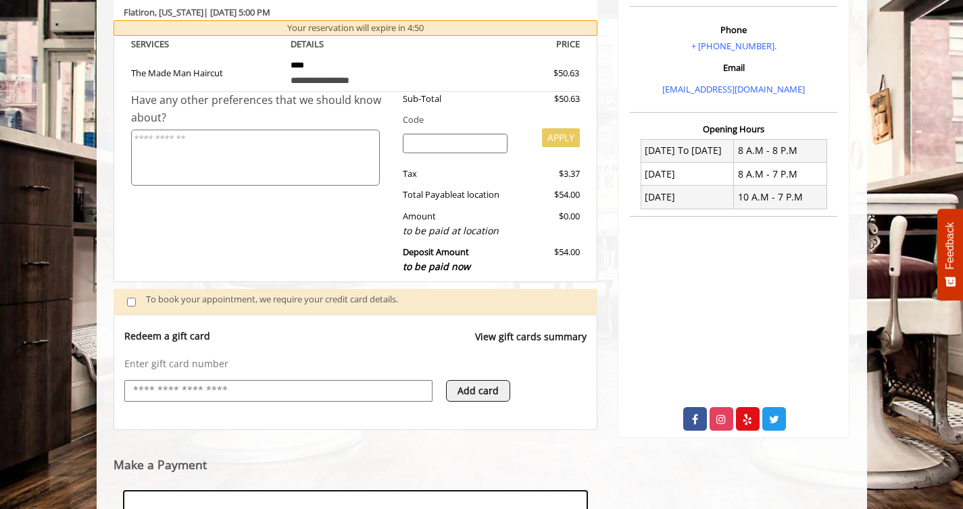
scroll to position [444, 0]
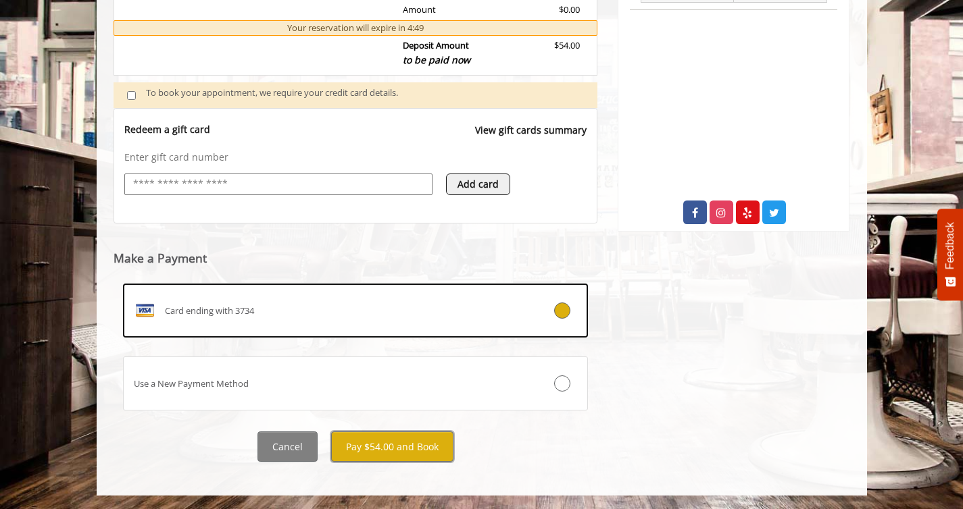
click at [419, 432] on div "Cancel Pay $54.00 and Book" at bounding box center [355, 447] width 505 height 30
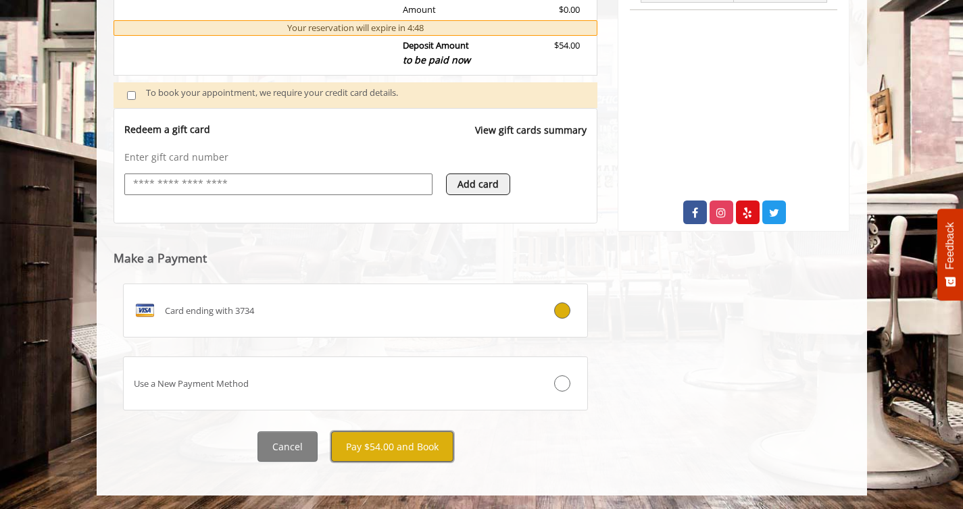
click at [417, 453] on button "Pay $54.00 and Book" at bounding box center [392, 447] width 122 height 30
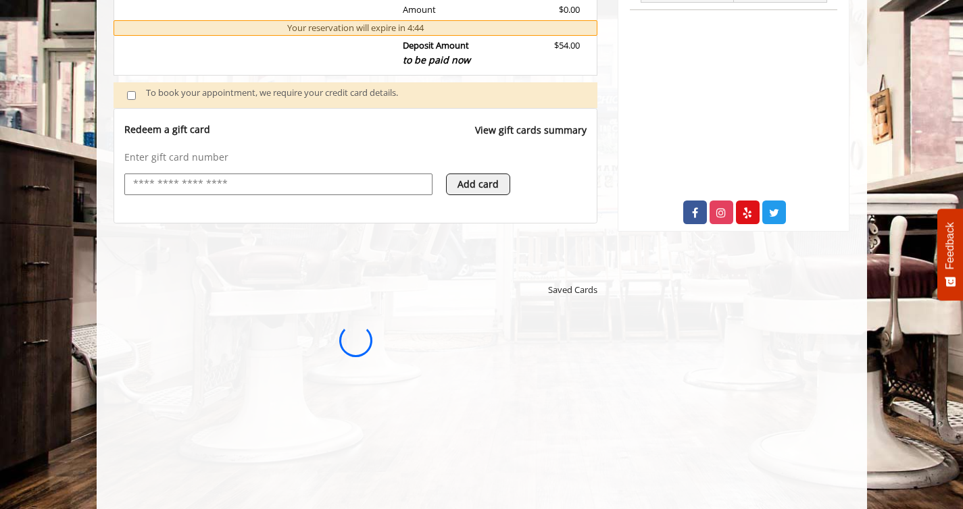
scroll to position [604, 0]
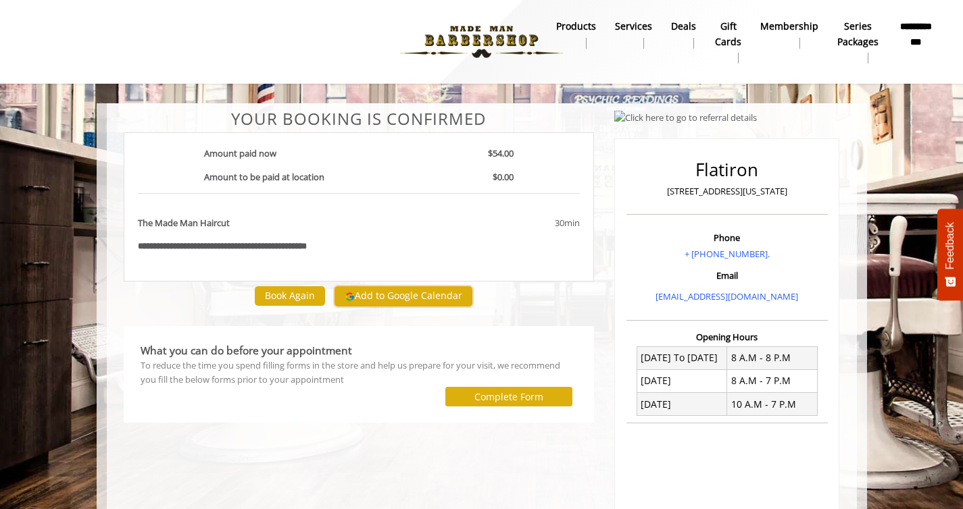
click at [368, 299] on button "Add to Google Calendar" at bounding box center [403, 296] width 138 height 20
